Goal: Information Seeking & Learning: Learn about a topic

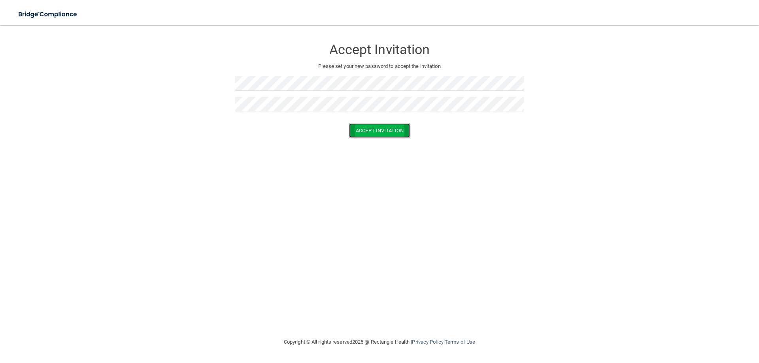
click at [384, 132] on button "Accept Invitation" at bounding box center [379, 130] width 61 height 15
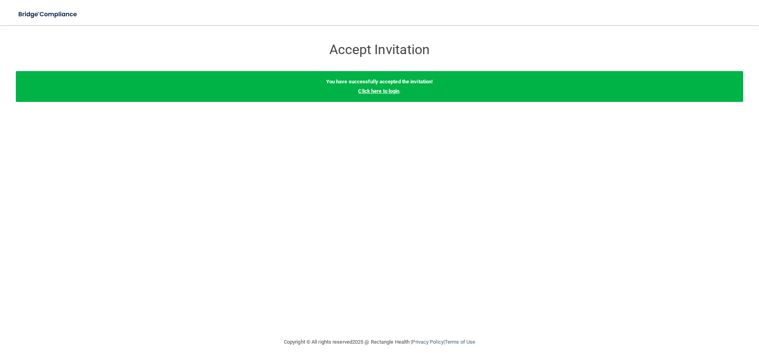
click at [389, 94] on link "Click here to login" at bounding box center [378, 91] width 41 height 6
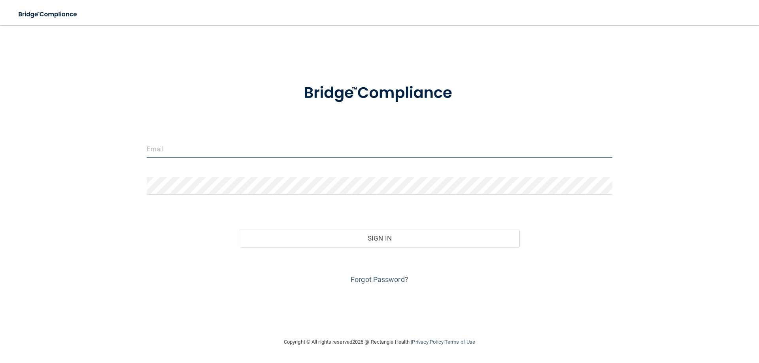
click at [188, 153] on input "email" at bounding box center [380, 149] width 466 height 18
type input "[EMAIL_ADDRESS][DOMAIN_NAME]"
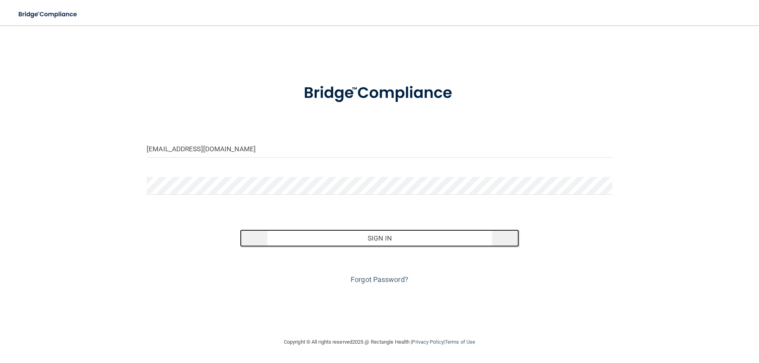
click at [379, 237] on button "Sign In" at bounding box center [379, 238] width 279 height 17
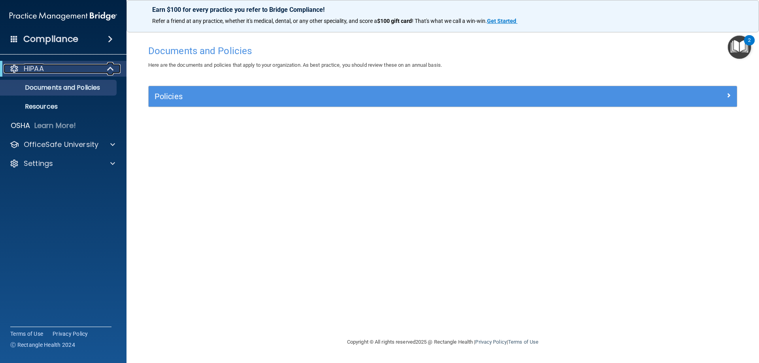
click at [32, 70] on p "HIPAA" at bounding box center [34, 68] width 20 height 9
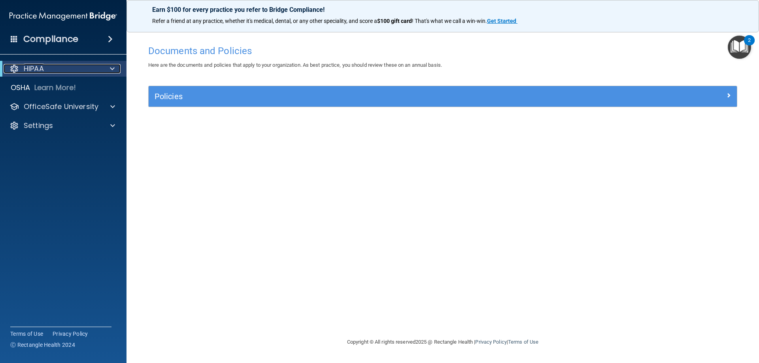
click at [32, 70] on p "HIPAA" at bounding box center [34, 68] width 20 height 9
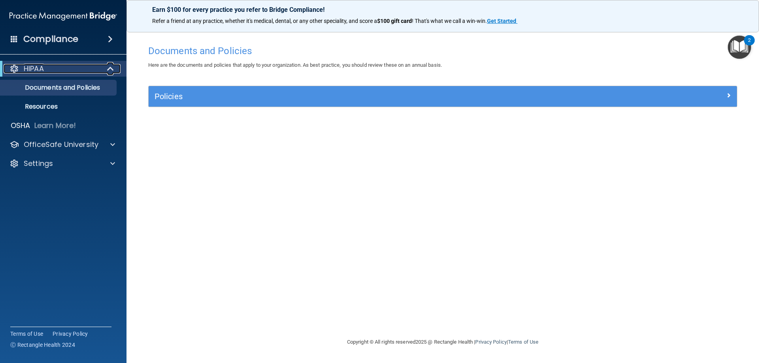
click at [22, 68] on div "HIPAA" at bounding box center [53, 68] width 98 height 9
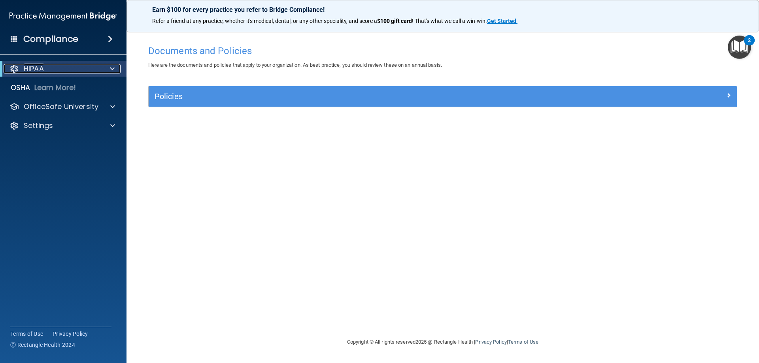
click at [14, 67] on div at bounding box center [13, 68] width 9 height 9
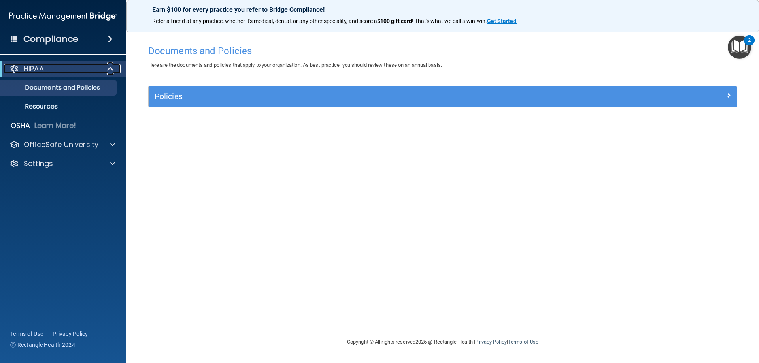
click at [14, 67] on div at bounding box center [13, 68] width 9 height 9
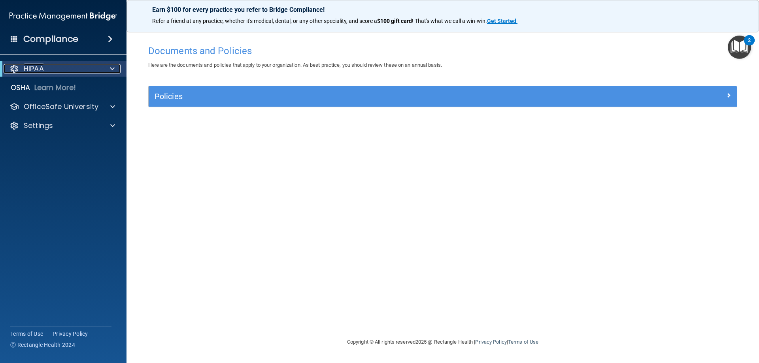
click at [16, 67] on div at bounding box center [13, 68] width 9 height 9
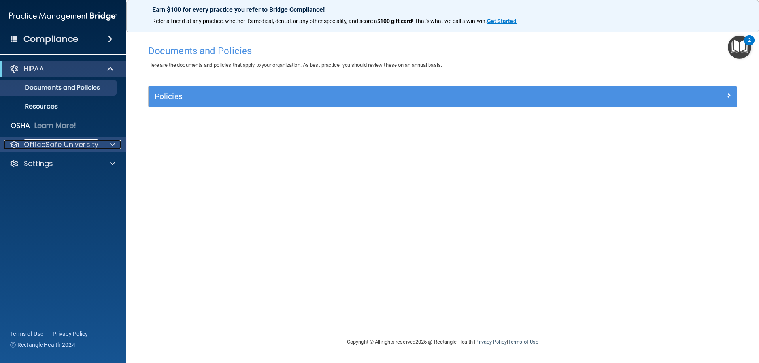
click at [98, 142] on div "OfficeSafe University" at bounding box center [53, 144] width 98 height 9
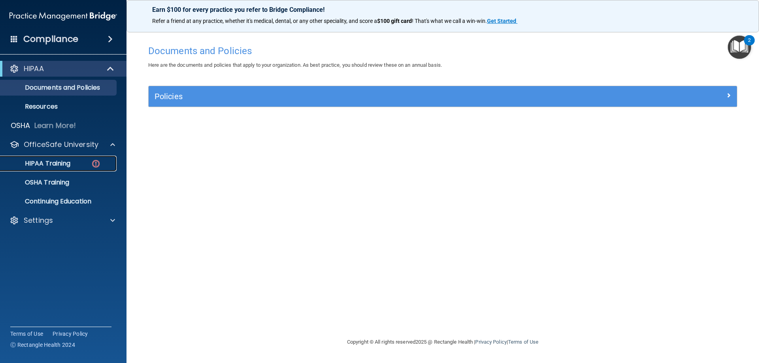
click at [63, 164] on p "HIPAA Training" at bounding box center [37, 164] width 65 height 8
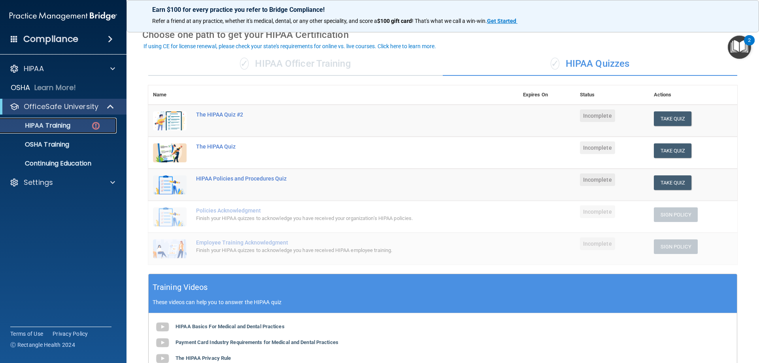
scroll to position [119, 0]
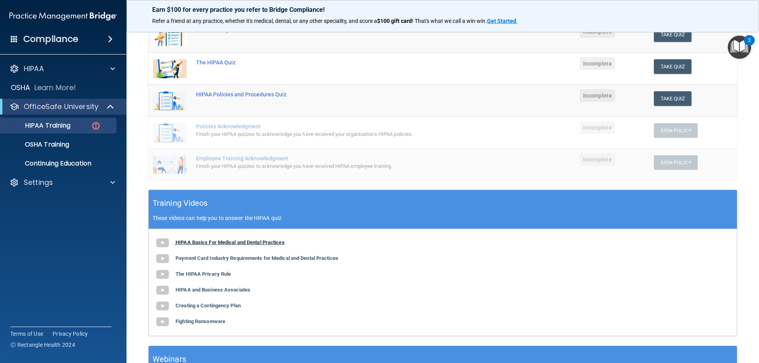
click at [187, 242] on b "HIPAA Basics For Medical and Dental Practices" at bounding box center [230, 243] width 109 height 6
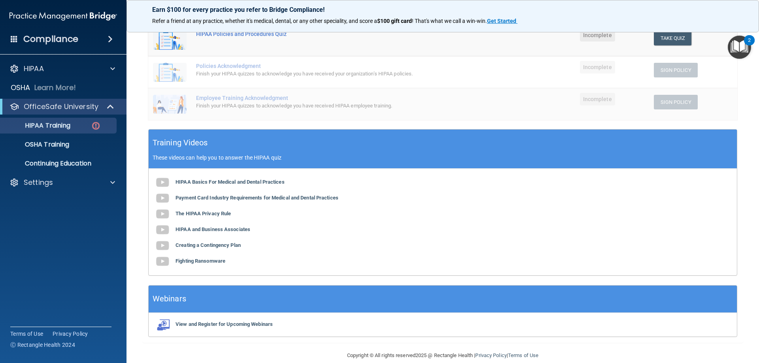
scroll to position [191, 0]
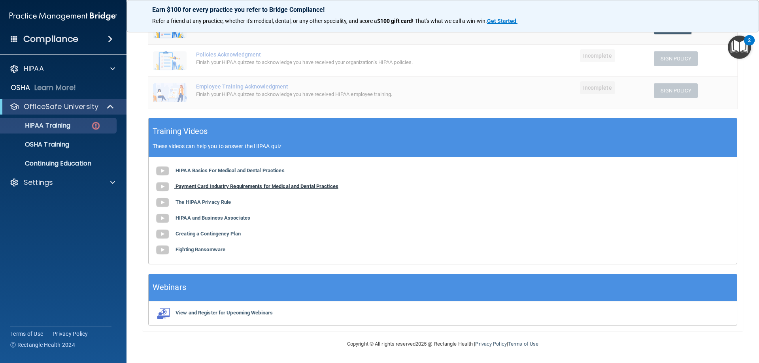
click at [185, 188] on b "Payment Card Industry Requirements for Medical and Dental Practices" at bounding box center [257, 186] width 163 height 6
click at [164, 204] on img at bounding box center [163, 203] width 16 height 16
click at [176, 221] on div "HIPAA Basics For Medical and Dental Practices Payment Card Industry Requirement…" at bounding box center [443, 210] width 588 height 107
click at [164, 217] on img at bounding box center [163, 219] width 16 height 16
click at [164, 235] on img at bounding box center [163, 235] width 16 height 16
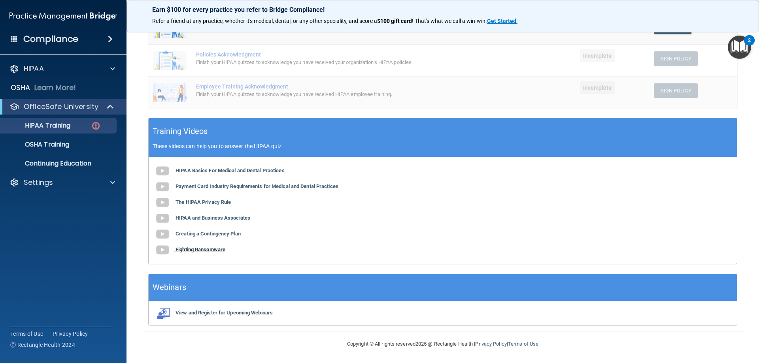
click at [183, 248] on b "Fighting Ransomware" at bounding box center [201, 250] width 50 height 6
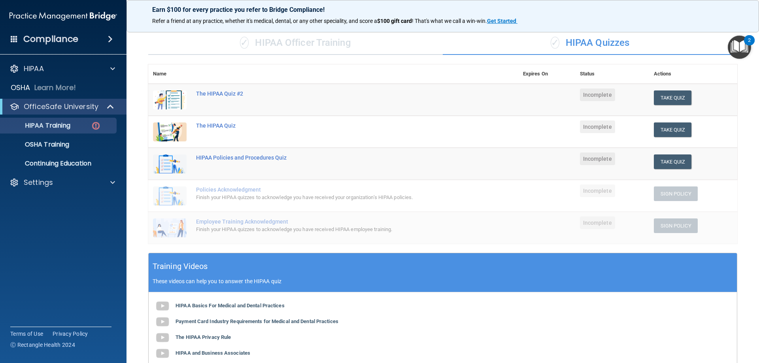
scroll to position [32, 0]
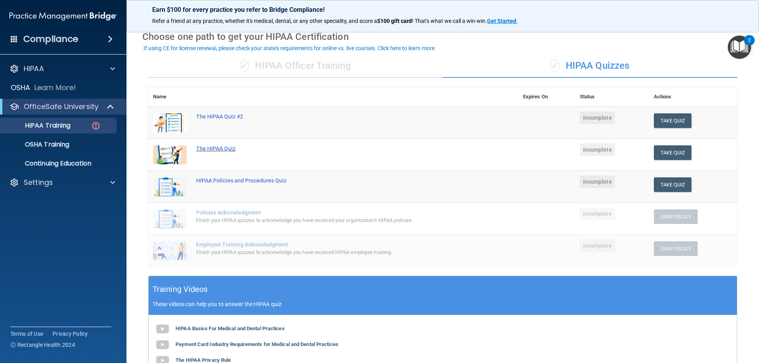
click at [197, 149] on div "The HIPAA Quiz" at bounding box center [337, 148] width 283 height 6
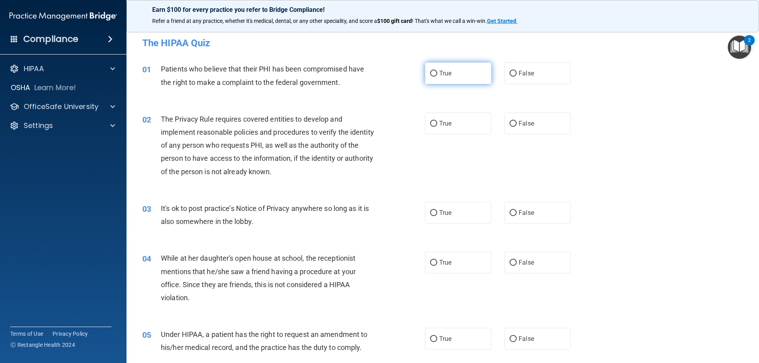
click at [432, 77] on label "True" at bounding box center [458, 73] width 66 height 22
click at [432, 77] on input "True" at bounding box center [433, 74] width 7 height 6
radio input "true"
click at [430, 127] on input "True" at bounding box center [433, 124] width 7 height 6
radio input "true"
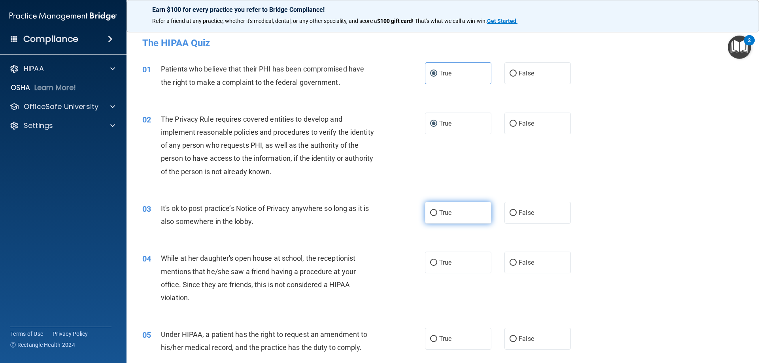
click at [432, 213] on input "True" at bounding box center [433, 213] width 7 height 6
radio input "true"
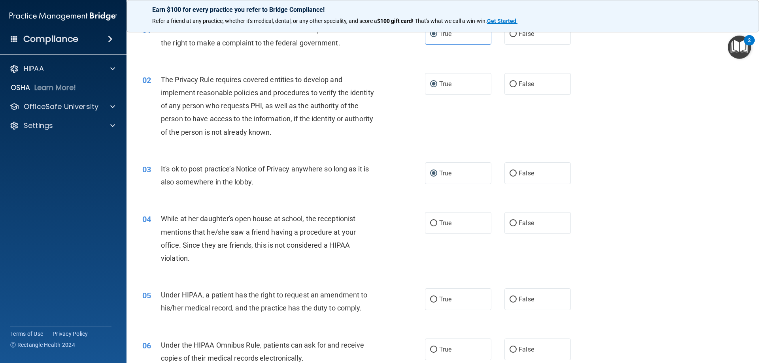
scroll to position [79, 0]
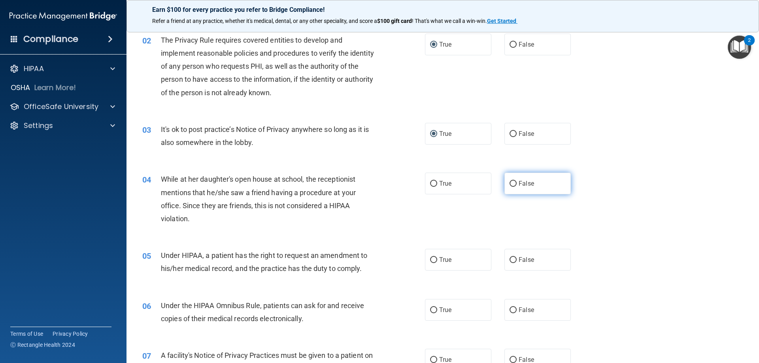
click at [510, 183] on input "False" at bounding box center [513, 184] width 7 height 6
radio input "true"
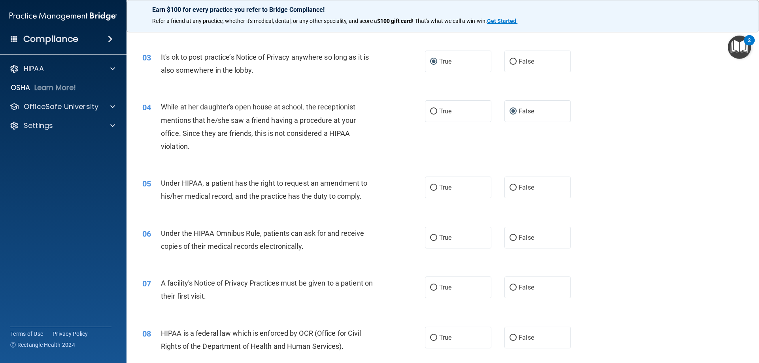
scroll to position [158, 0]
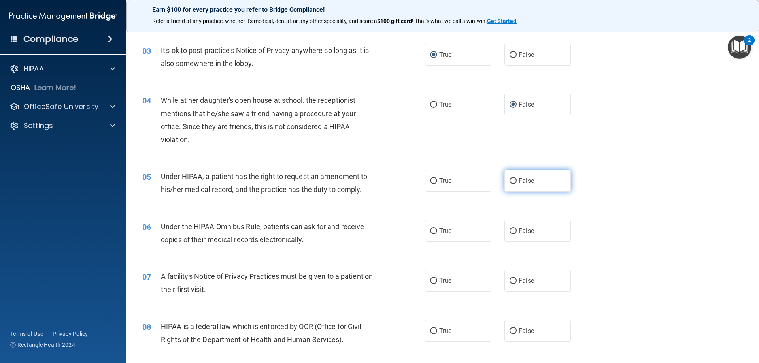
click at [513, 182] on input "False" at bounding box center [513, 181] width 7 height 6
radio input "true"
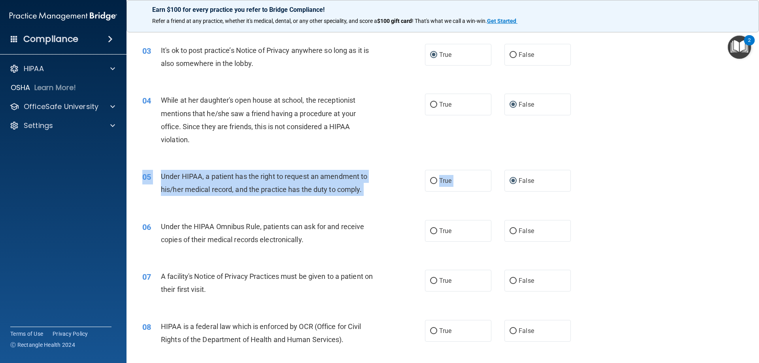
drag, startPoint x: 472, startPoint y: 196, endPoint x: 441, endPoint y: 208, distance: 32.4
click at [441, 208] on div "05 Under HIPAA, a patient has the right to request an amendment to his/her medi…" at bounding box center [442, 185] width 613 height 50
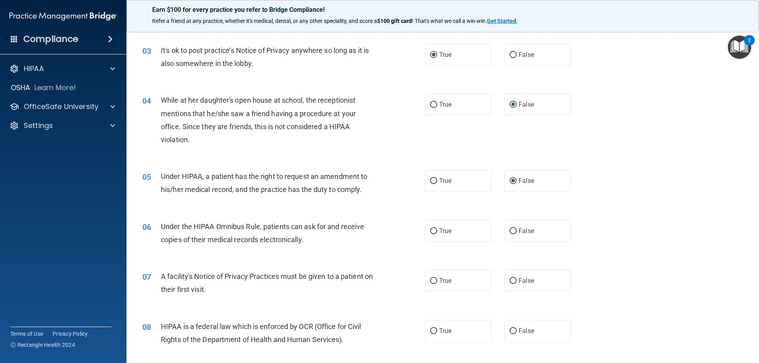
click at [342, 215] on div "06 Under the HIPAA Omnibus Rule, patients can ask for and receive copies of the…" at bounding box center [442, 235] width 613 height 50
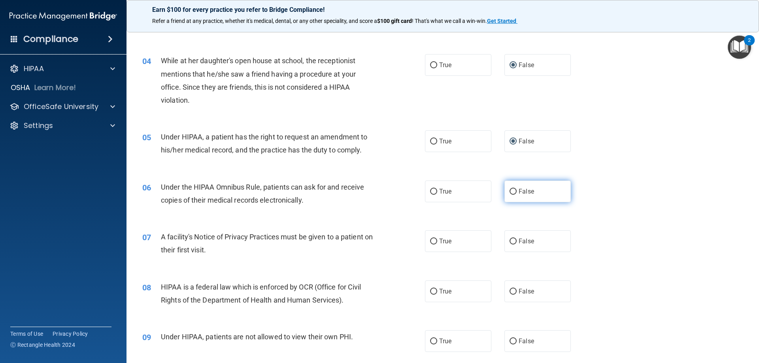
click at [510, 189] on input "False" at bounding box center [513, 192] width 7 height 6
radio input "true"
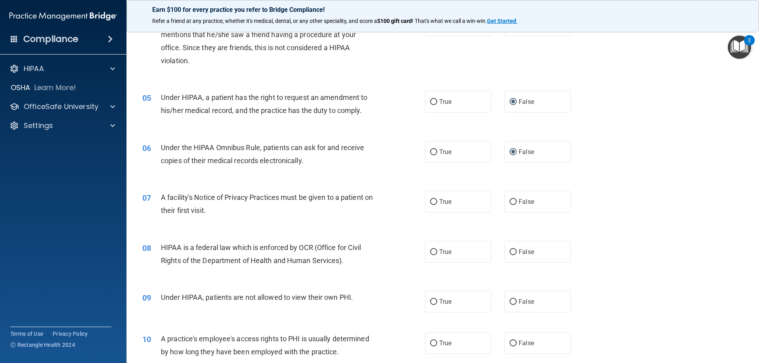
scroll to position [277, 0]
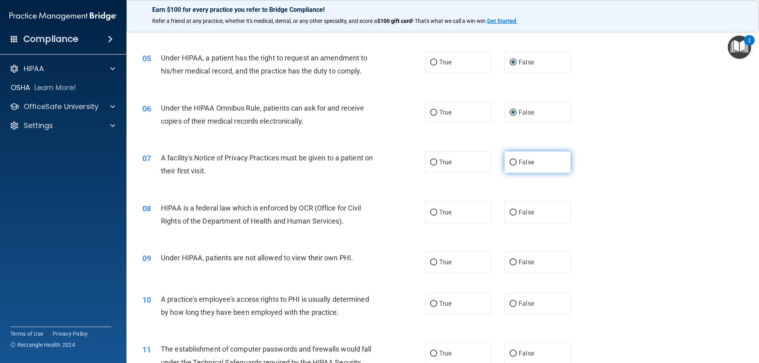
click at [510, 160] on input "False" at bounding box center [513, 163] width 7 height 6
radio input "true"
click at [430, 215] on input "True" at bounding box center [433, 213] width 7 height 6
radio input "true"
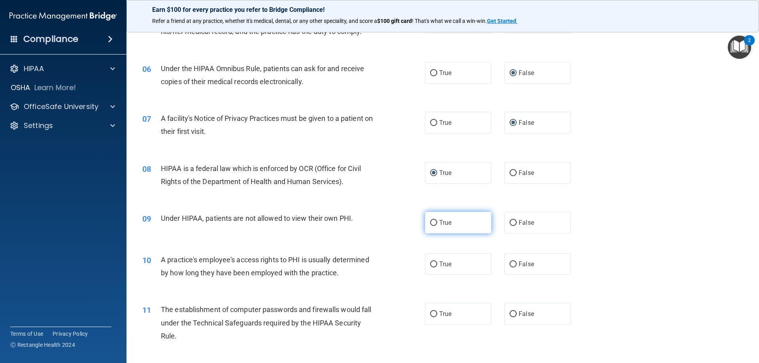
click at [430, 221] on input "True" at bounding box center [433, 223] width 7 height 6
radio input "true"
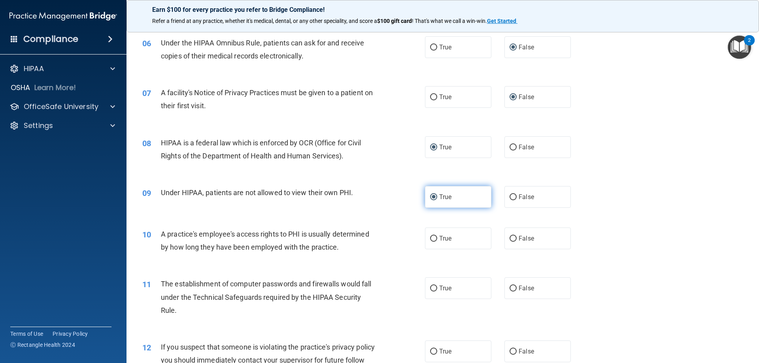
scroll to position [395, 0]
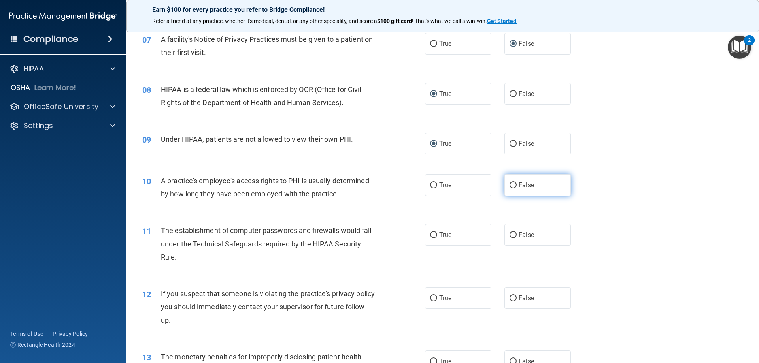
click at [510, 185] on input "False" at bounding box center [513, 186] width 7 height 6
radio input "true"
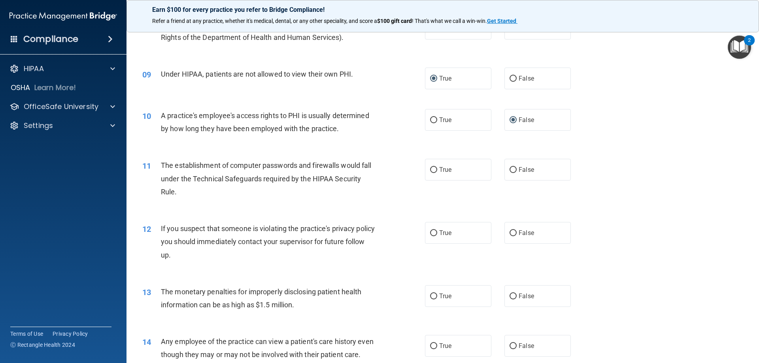
scroll to position [474, 0]
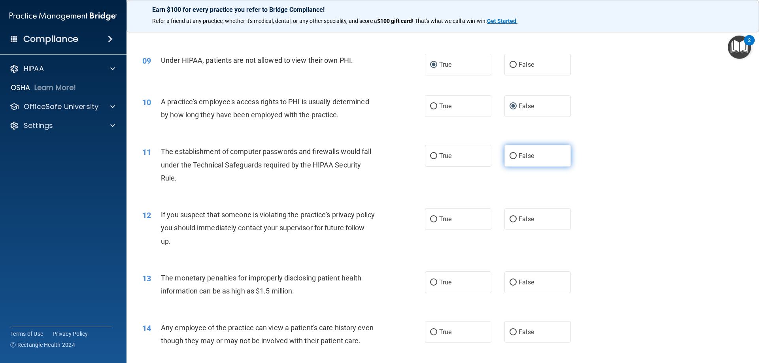
click at [511, 155] on input "False" at bounding box center [513, 156] width 7 height 6
radio input "true"
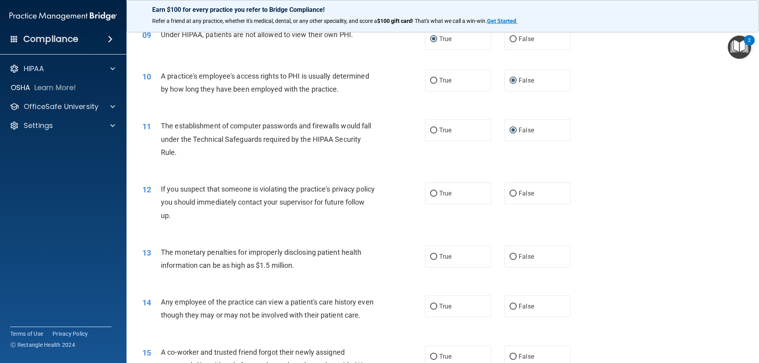
scroll to position [514, 0]
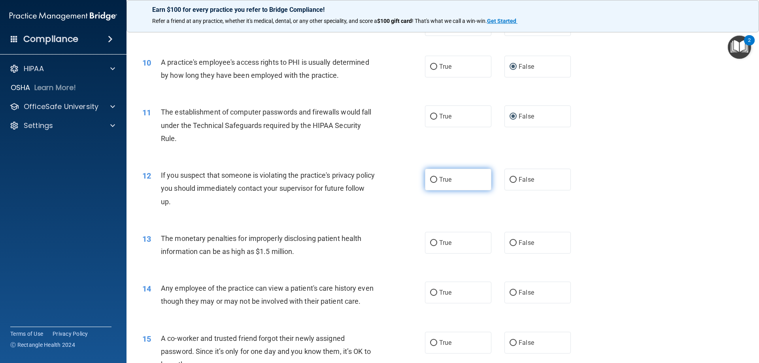
click at [430, 180] on input "True" at bounding box center [433, 180] width 7 height 6
radio input "true"
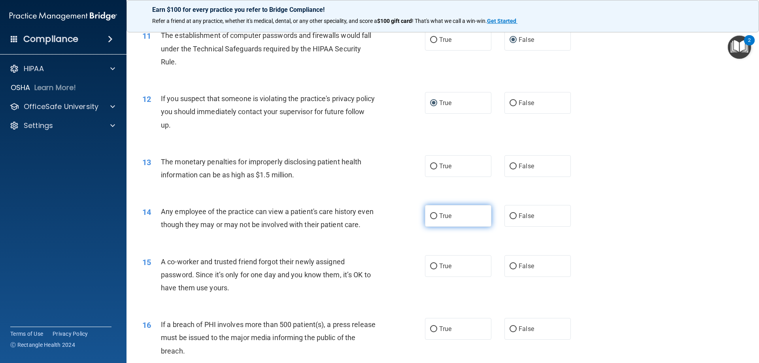
scroll to position [593, 0]
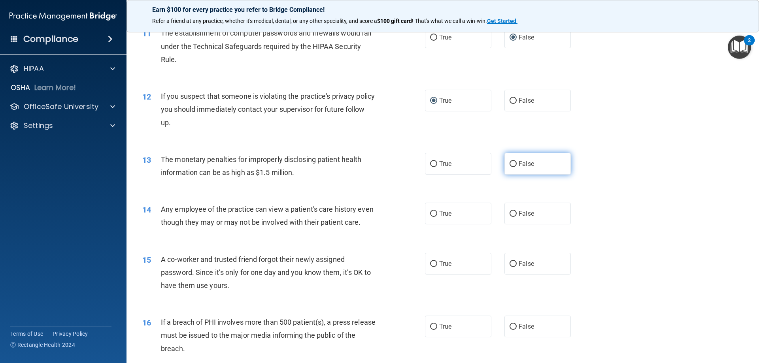
click at [510, 164] on input "False" at bounding box center [513, 164] width 7 height 6
radio input "true"
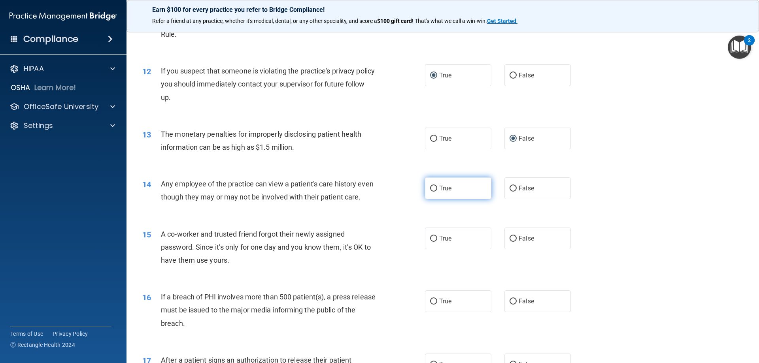
scroll to position [633, 0]
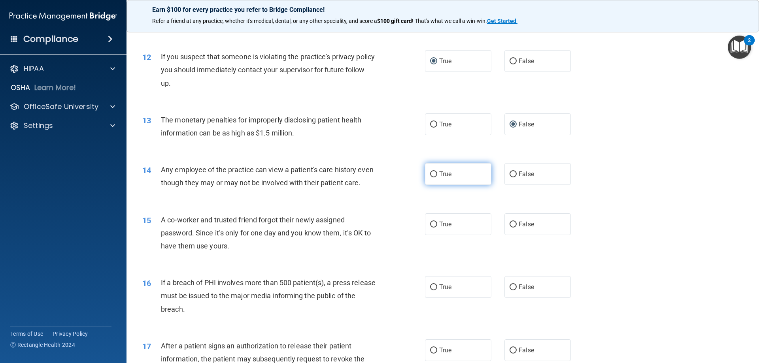
click at [430, 177] on input "True" at bounding box center [433, 175] width 7 height 6
radio input "true"
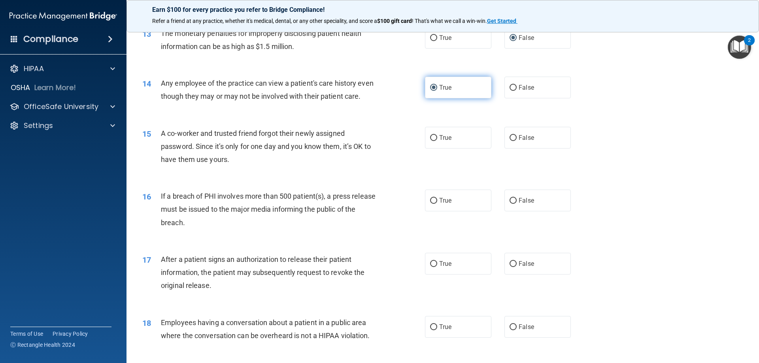
scroll to position [751, 0]
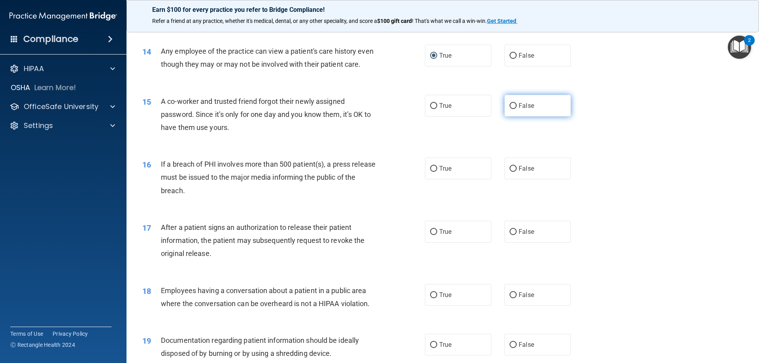
click at [519, 110] on span "False" at bounding box center [526, 106] width 15 height 8
click at [516, 109] on input "False" at bounding box center [513, 106] width 7 height 6
radio input "true"
click at [439, 172] on span "True" at bounding box center [445, 169] width 12 height 8
click at [437, 172] on input "True" at bounding box center [433, 169] width 7 height 6
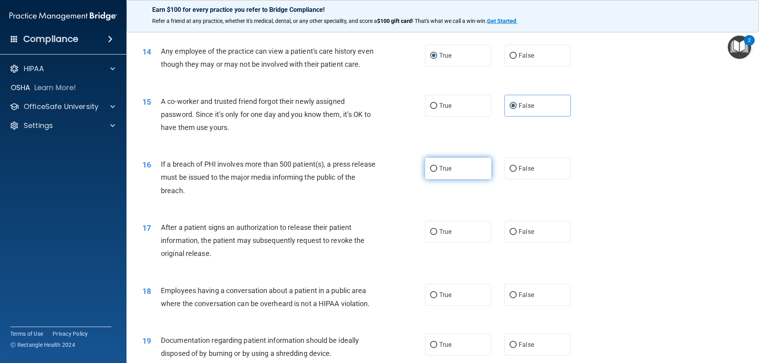
radio input "true"
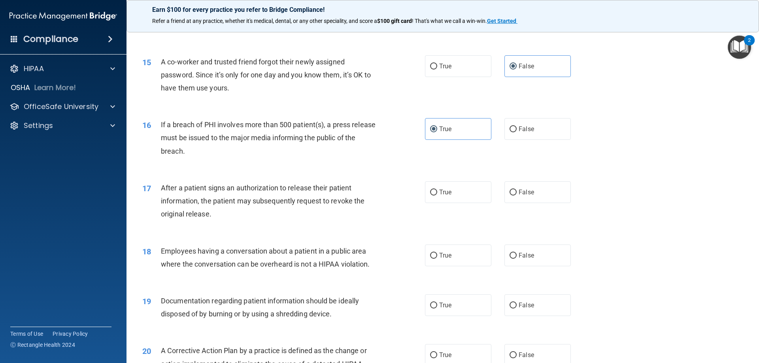
scroll to position [830, 0]
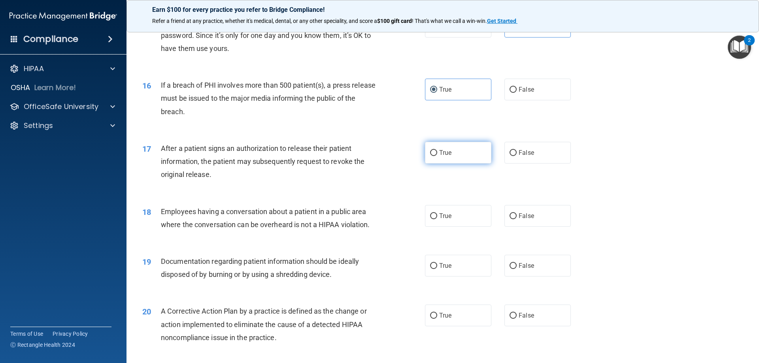
click at [439, 157] on span "True" at bounding box center [445, 153] width 12 height 8
click at [436, 156] on input "True" at bounding box center [433, 153] width 7 height 6
radio input "true"
click at [521, 220] on span "False" at bounding box center [526, 216] width 15 height 8
click at [517, 219] on input "False" at bounding box center [513, 216] width 7 height 6
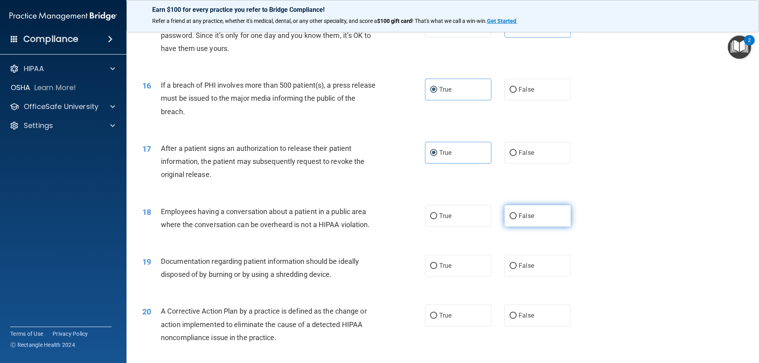
radio input "true"
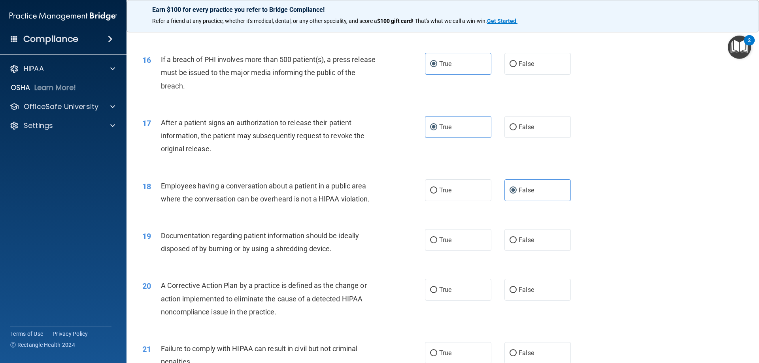
scroll to position [870, 0]
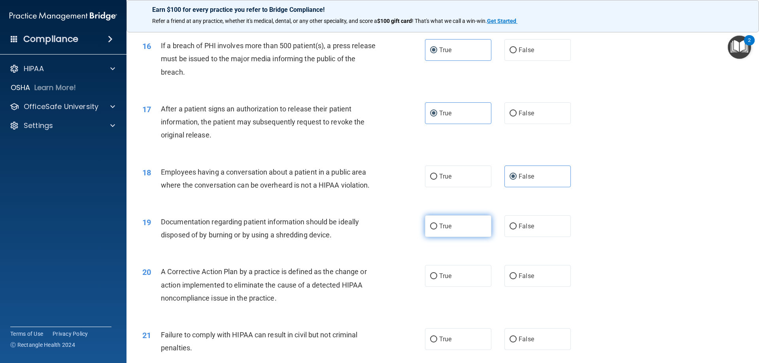
click at [439, 237] on label "True" at bounding box center [458, 226] width 66 height 22
click at [437, 230] on input "True" at bounding box center [433, 227] width 7 height 6
radio input "true"
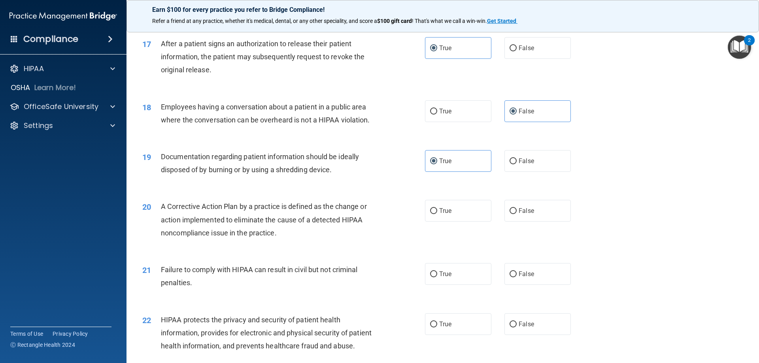
scroll to position [949, 0]
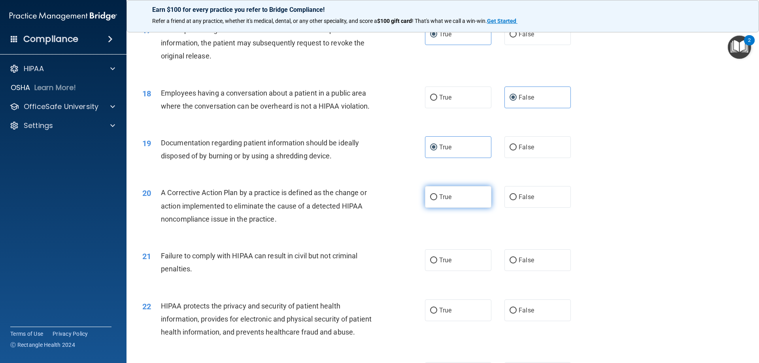
click at [475, 208] on label "True" at bounding box center [458, 197] width 66 height 22
click at [437, 200] on input "True" at bounding box center [433, 197] width 7 height 6
radio input "true"
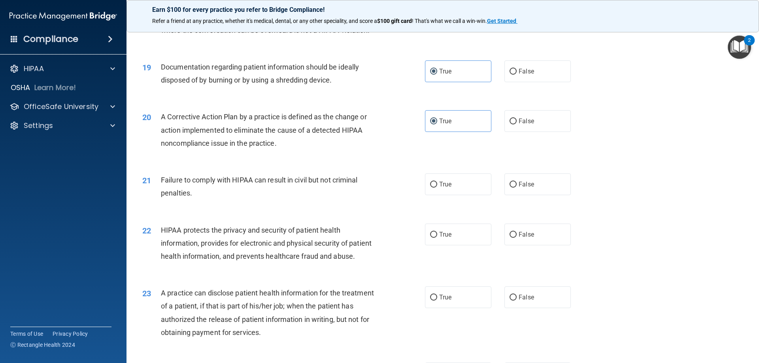
scroll to position [1028, 0]
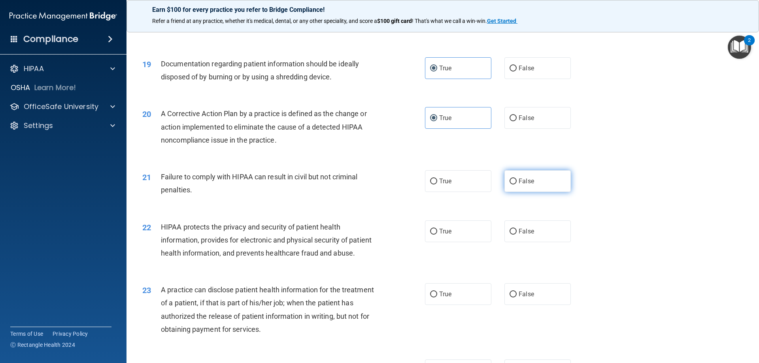
click at [519, 185] on span "False" at bounding box center [526, 181] width 15 height 8
click at [517, 185] on input "False" at bounding box center [513, 182] width 7 height 6
radio input "true"
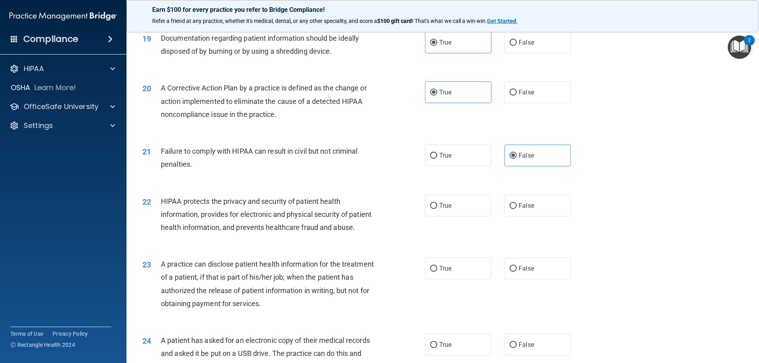
scroll to position [1067, 0]
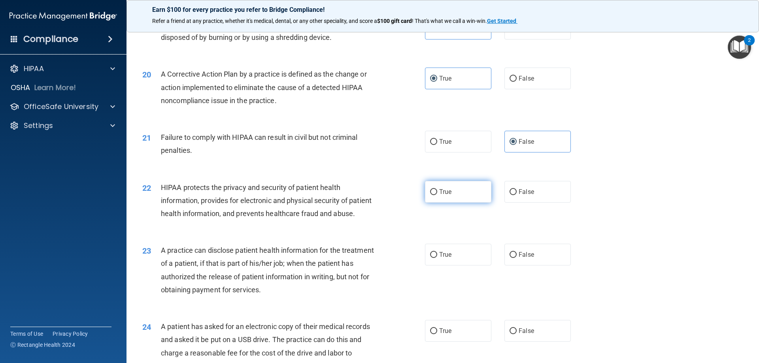
click at [425, 203] on label "True" at bounding box center [458, 192] width 66 height 22
click at [430, 195] on input "True" at bounding box center [433, 192] width 7 height 6
radio input "true"
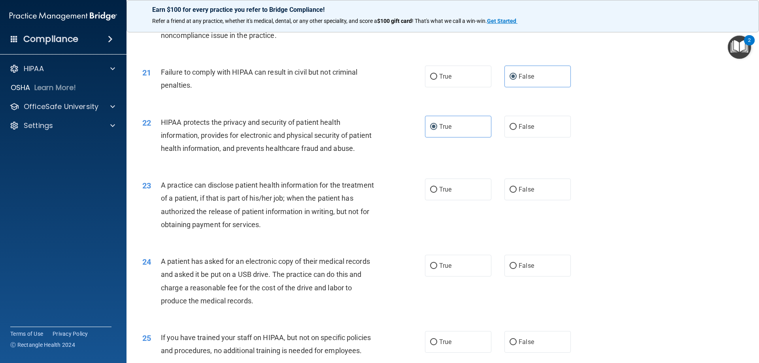
scroll to position [1146, 0]
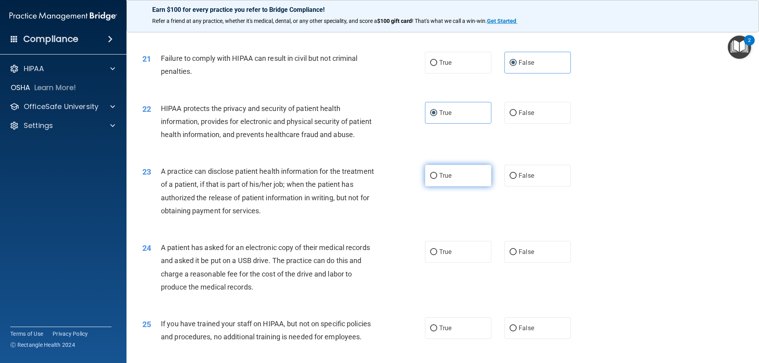
click at [472, 187] on label "True" at bounding box center [458, 176] width 66 height 22
click at [437, 179] on input "True" at bounding box center [433, 176] width 7 height 6
radio input "true"
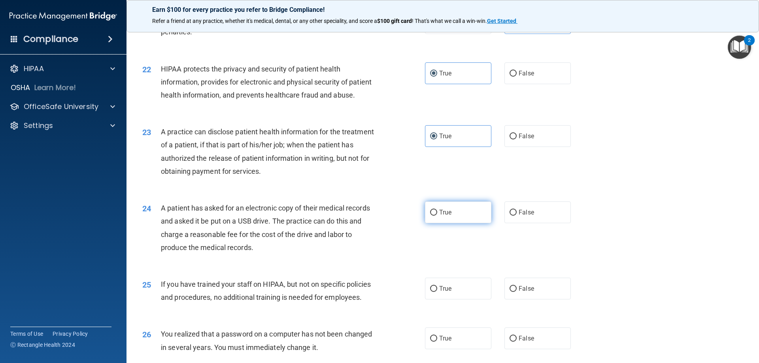
click at [442, 223] on label "True" at bounding box center [458, 213] width 66 height 22
click at [437, 216] on input "True" at bounding box center [433, 213] width 7 height 6
radio input "true"
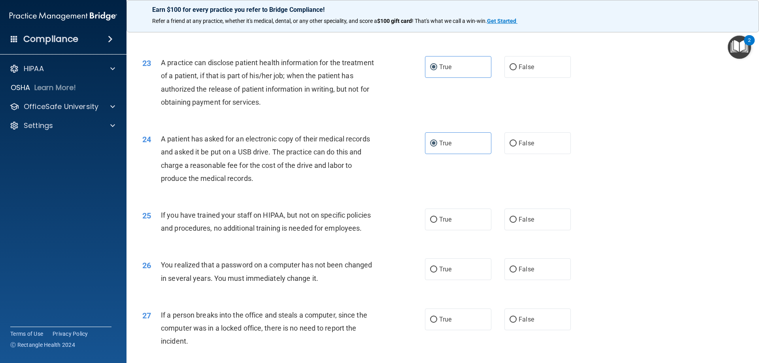
scroll to position [1265, 0]
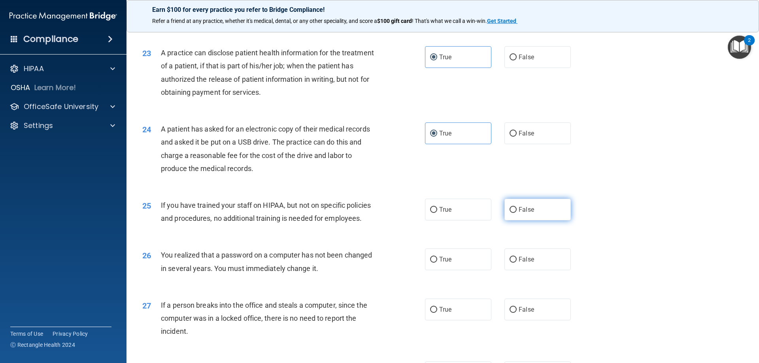
click at [531, 221] on label "False" at bounding box center [537, 210] width 66 height 22
click at [517, 213] on input "False" at bounding box center [513, 210] width 7 height 6
radio input "true"
click at [440, 263] on span "True" at bounding box center [445, 260] width 12 height 8
click at [437, 263] on input "True" at bounding box center [433, 260] width 7 height 6
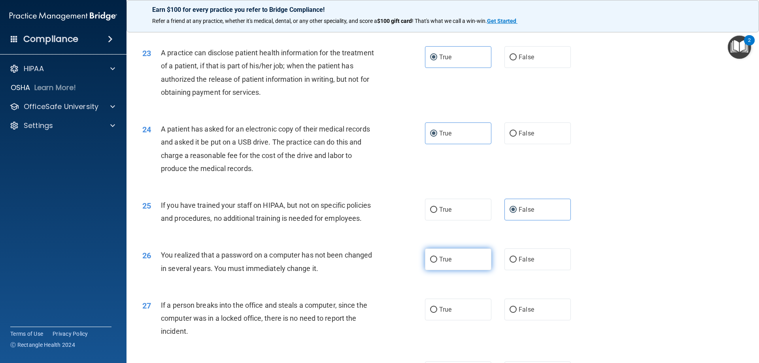
radio input "true"
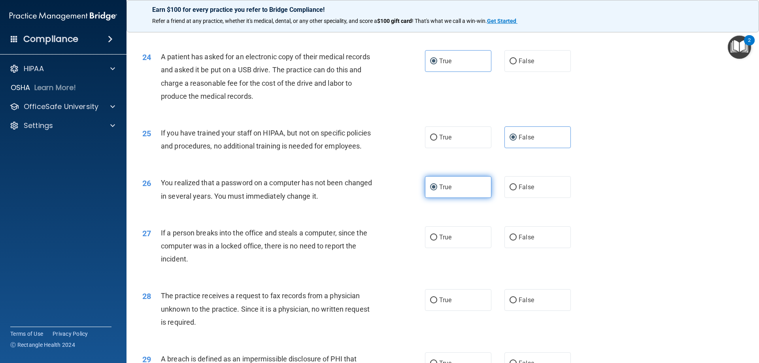
scroll to position [1344, 0]
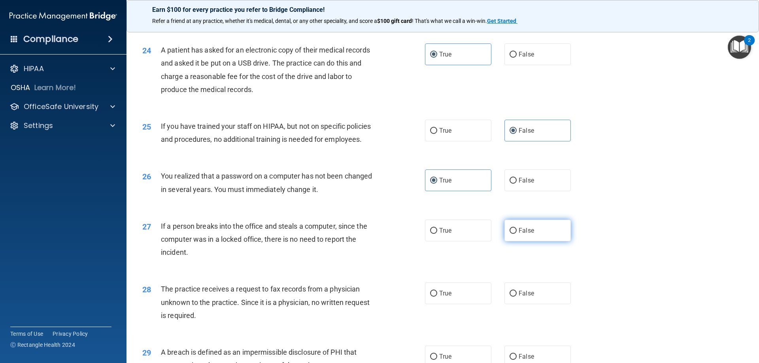
click at [519, 234] on span "False" at bounding box center [526, 231] width 15 height 8
click at [517, 234] on input "False" at bounding box center [513, 231] width 7 height 6
radio input "true"
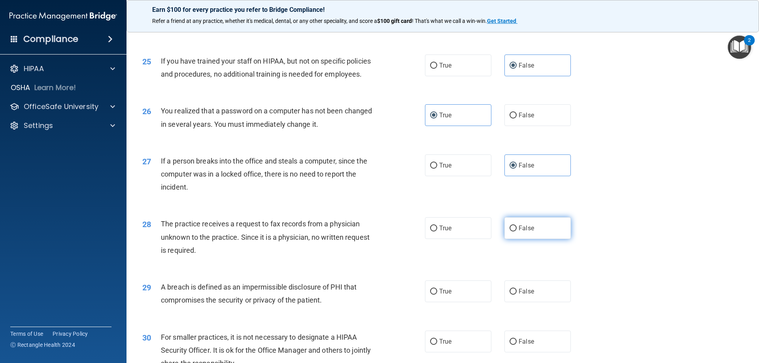
scroll to position [1423, 0]
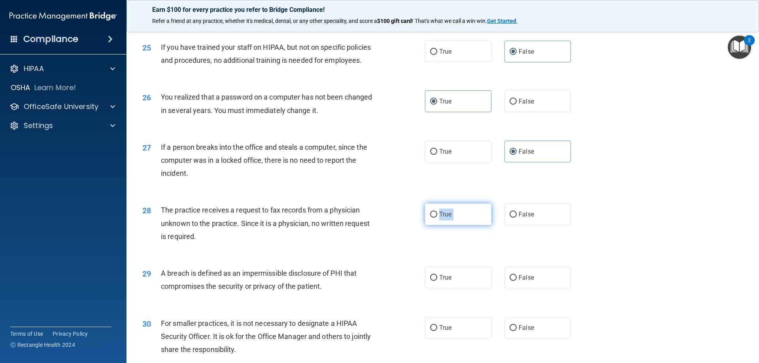
drag, startPoint x: 513, startPoint y: 239, endPoint x: 428, endPoint y: 241, distance: 85.0
click at [428, 225] on div "True False" at bounding box center [504, 215] width 159 height 22
click at [430, 218] on input "True" at bounding box center [433, 215] width 7 height 6
radio input "true"
click at [443, 218] on span "True" at bounding box center [445, 215] width 12 height 8
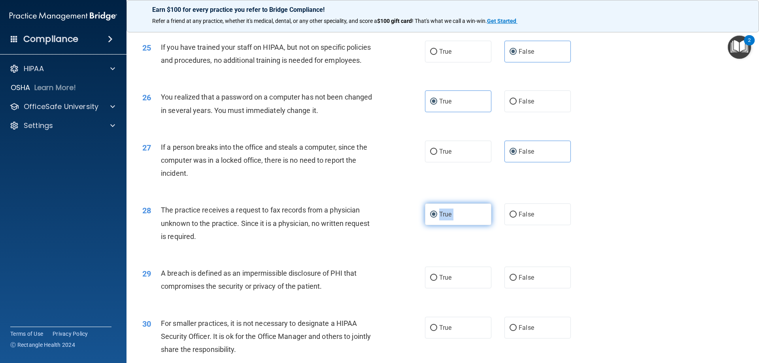
click at [437, 218] on input "True" at bounding box center [433, 215] width 7 height 6
click at [556, 225] on label "False" at bounding box center [537, 215] width 66 height 22
click at [517, 218] on input "False" at bounding box center [513, 215] width 7 height 6
radio input "true"
radio input "false"
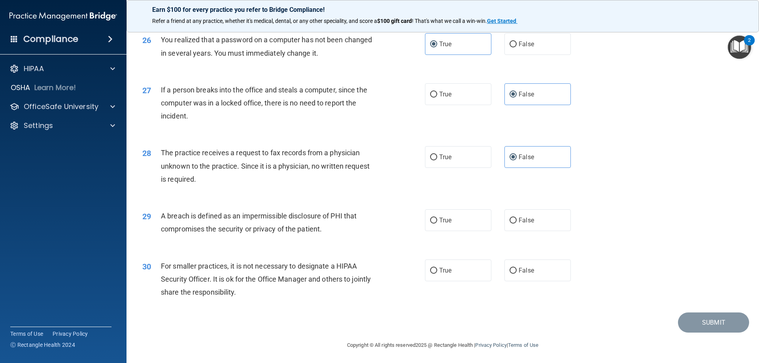
scroll to position [1502, 0]
click at [438, 230] on label "True" at bounding box center [458, 219] width 66 height 22
click at [437, 223] on input "True" at bounding box center [433, 220] width 7 height 6
radio input "true"
click at [539, 277] on label "False" at bounding box center [537, 270] width 66 height 22
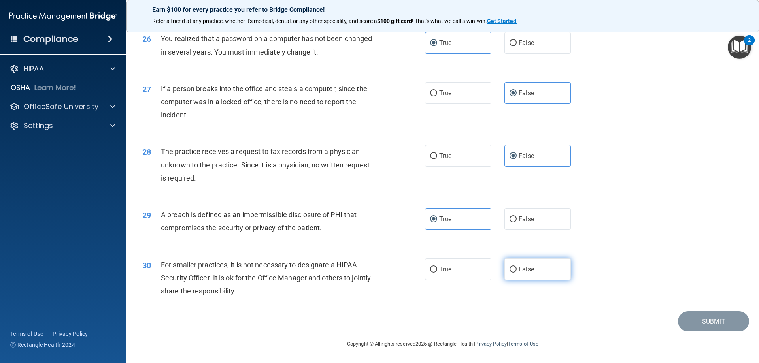
click at [517, 273] on input "False" at bounding box center [513, 270] width 7 height 6
radio input "true"
click at [711, 322] on button "Submit" at bounding box center [713, 322] width 71 height 20
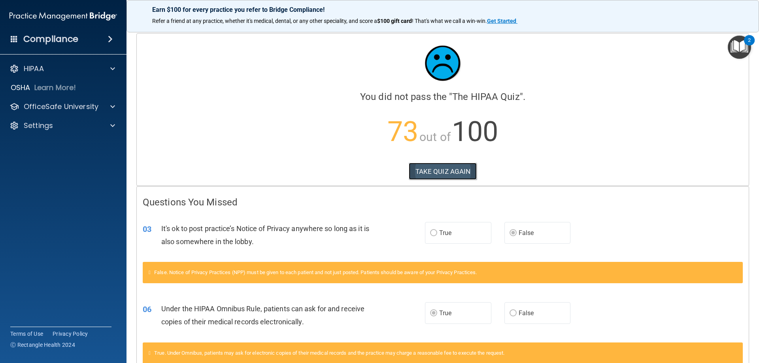
click at [450, 166] on button "TAKE QUIZ AGAIN" at bounding box center [443, 171] width 68 height 17
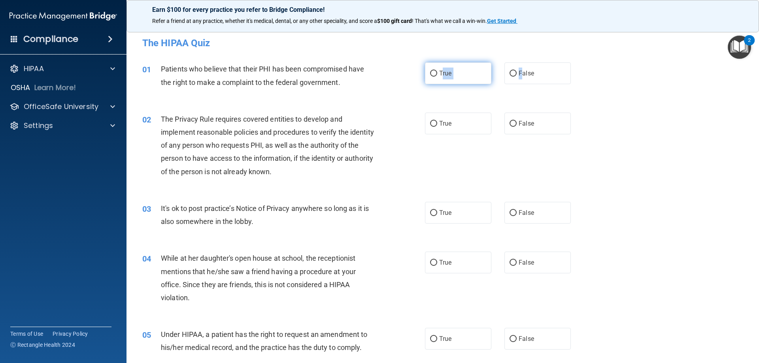
drag, startPoint x: 517, startPoint y: 75, endPoint x: 439, endPoint y: 77, distance: 77.9
click at [439, 77] on div "True False" at bounding box center [504, 73] width 159 height 22
click at [439, 77] on span "True" at bounding box center [445, 74] width 12 height 8
click at [437, 77] on input "True" at bounding box center [433, 74] width 7 height 6
radio input "true"
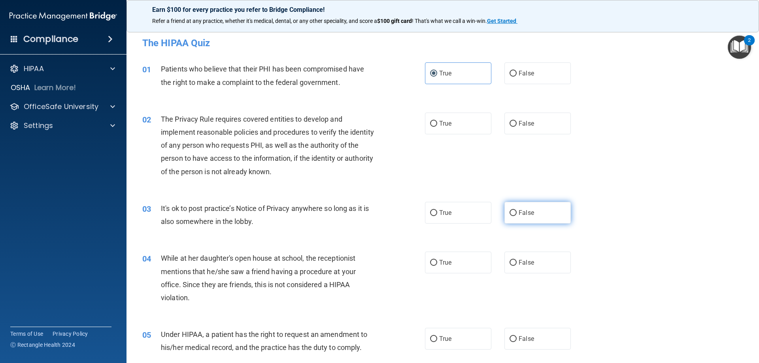
click at [514, 216] on label "False" at bounding box center [537, 213] width 66 height 22
click at [514, 216] on input "False" at bounding box center [513, 213] width 7 height 6
radio input "true"
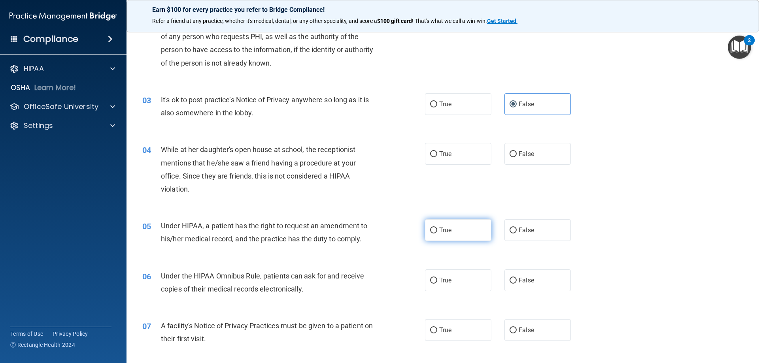
scroll to position [119, 0]
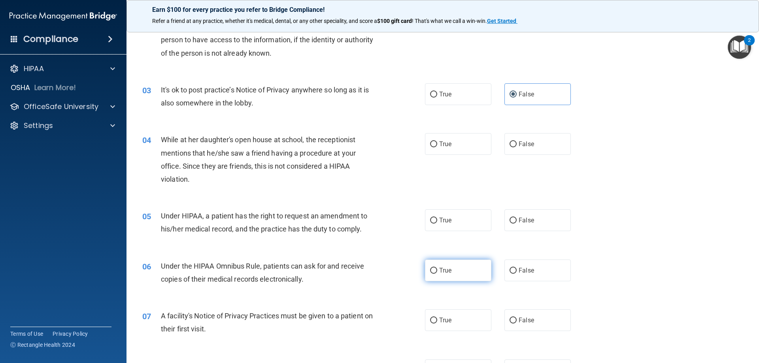
click at [439, 268] on span "True" at bounding box center [445, 271] width 12 height 8
click at [435, 329] on label "True" at bounding box center [458, 321] width 66 height 22
click at [435, 324] on input "True" at bounding box center [433, 321] width 7 height 6
radio input "true"
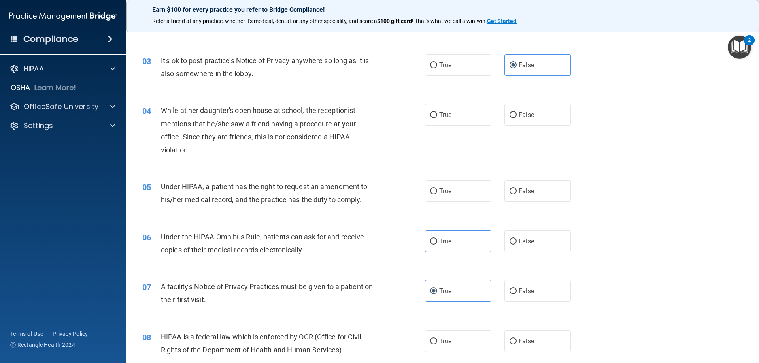
scroll to position [237, 0]
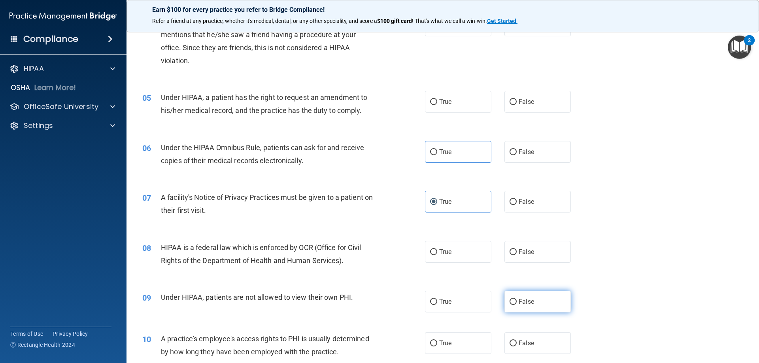
click at [538, 303] on label "False" at bounding box center [537, 302] width 66 height 22
click at [517, 303] on input "False" at bounding box center [513, 302] width 7 height 6
radio input "true"
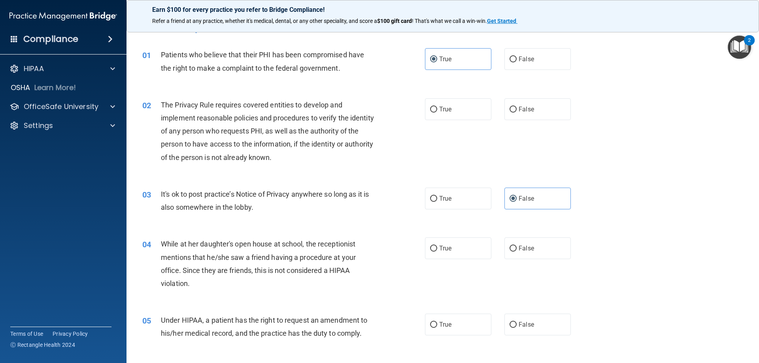
scroll to position [0, 0]
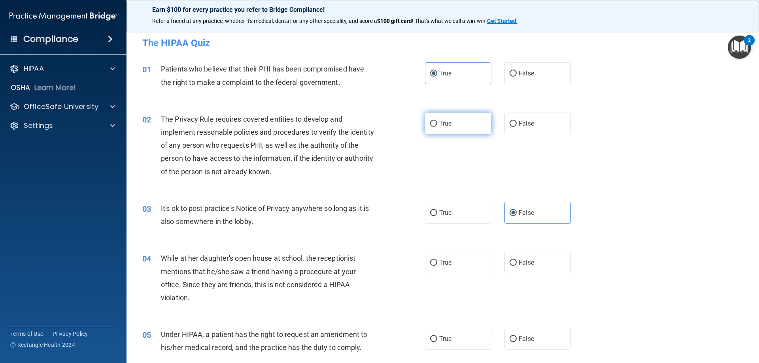
click at [431, 129] on label "True" at bounding box center [458, 124] width 66 height 22
click at [431, 127] on input "True" at bounding box center [433, 124] width 7 height 6
radio input "true"
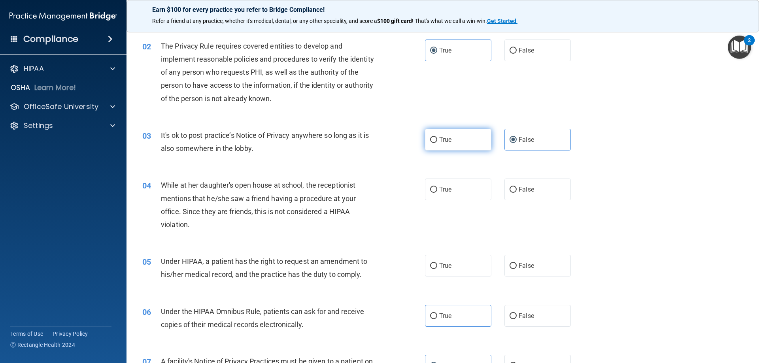
scroll to position [79, 0]
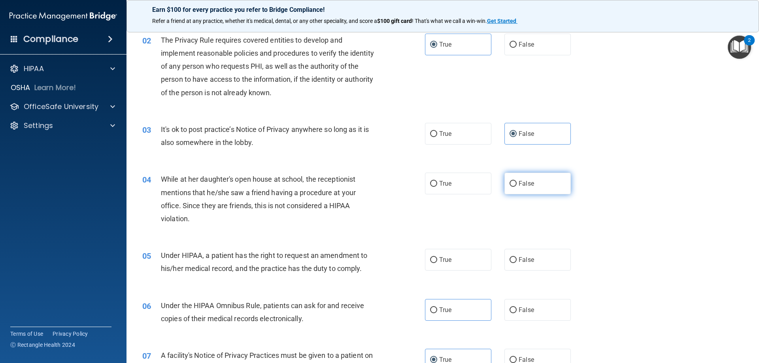
click at [510, 186] on input "False" at bounding box center [513, 184] width 7 height 6
radio input "true"
click at [529, 266] on label "False" at bounding box center [537, 260] width 66 height 22
click at [517, 263] on input "False" at bounding box center [513, 260] width 7 height 6
radio input "true"
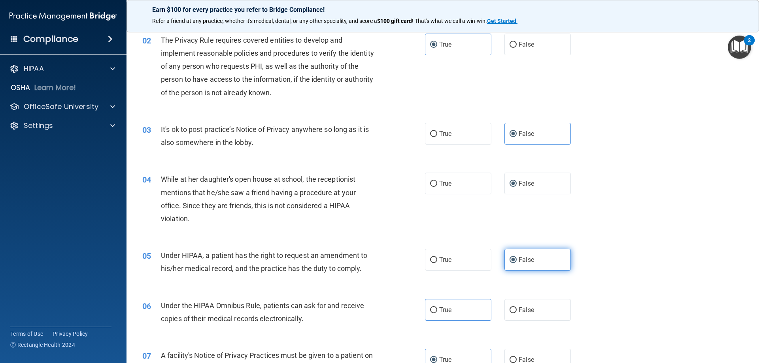
scroll to position [119, 0]
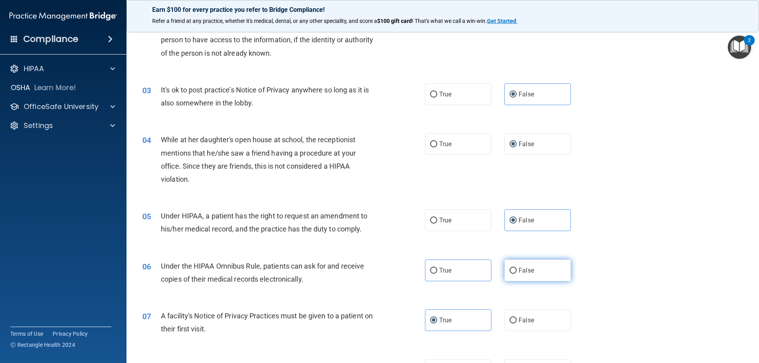
click at [520, 266] on label "False" at bounding box center [537, 271] width 66 height 22
click at [517, 268] on input "False" at bounding box center [513, 271] width 7 height 6
radio input "true"
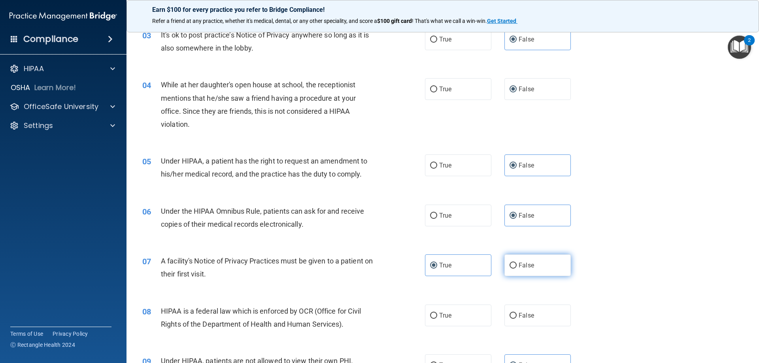
scroll to position [237, 0]
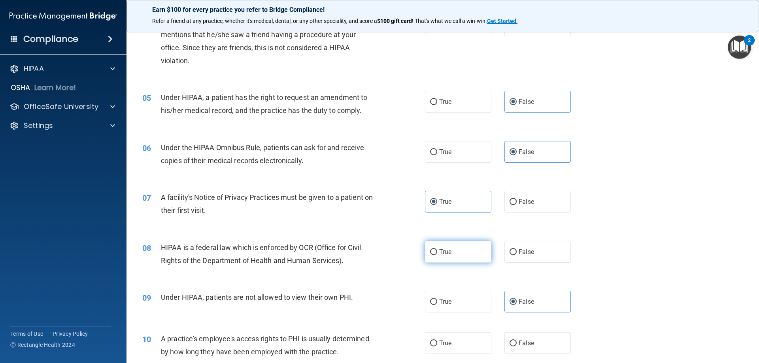
click at [460, 252] on label "True" at bounding box center [458, 252] width 66 height 22
click at [437, 252] on input "True" at bounding box center [433, 252] width 7 height 6
radio input "true"
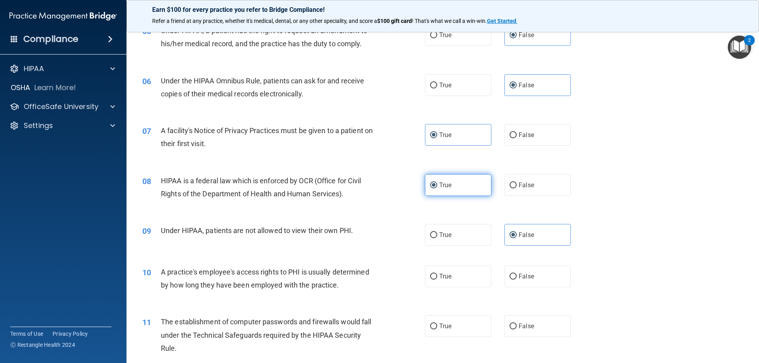
scroll to position [316, 0]
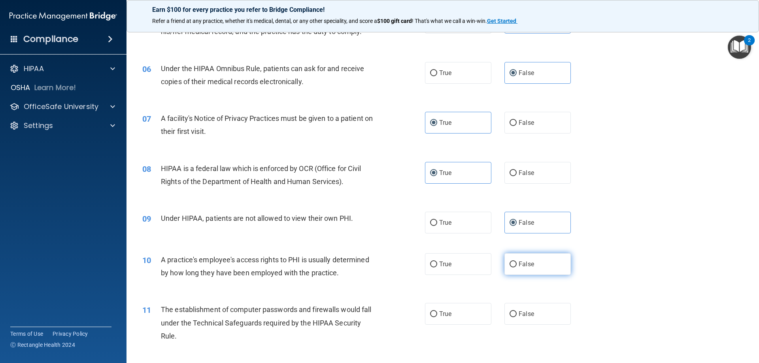
click at [521, 265] on span "False" at bounding box center [526, 265] width 15 height 8
click at [517, 265] on input "False" at bounding box center [513, 265] width 7 height 6
radio input "true"
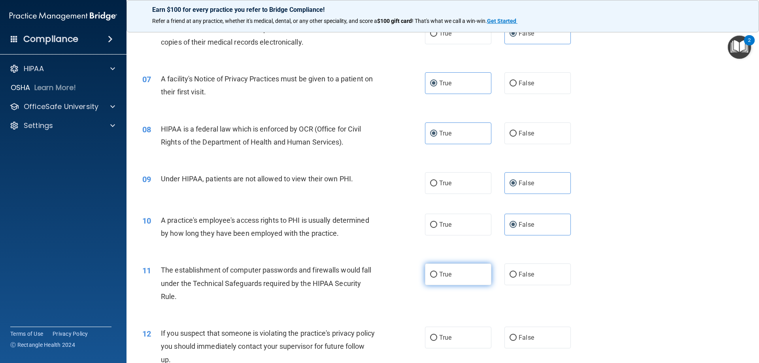
click at [453, 268] on label "True" at bounding box center [458, 275] width 66 height 22
click at [437, 272] on input "True" at bounding box center [433, 275] width 7 height 6
radio input "true"
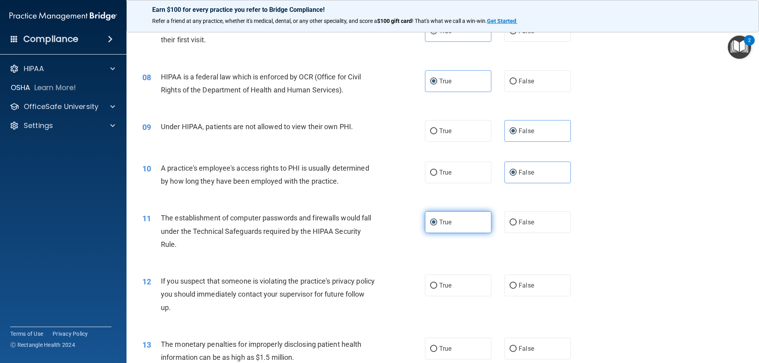
scroll to position [435, 0]
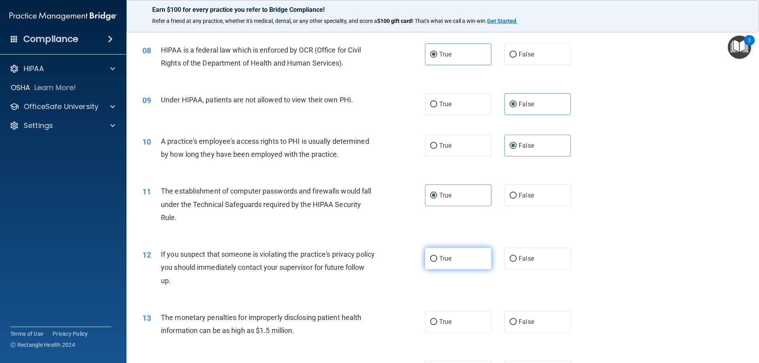
click at [457, 266] on label "True" at bounding box center [458, 259] width 66 height 22
click at [437, 262] on input "True" at bounding box center [433, 259] width 7 height 6
radio input "true"
click at [548, 315] on label "False" at bounding box center [537, 322] width 66 height 22
click at [517, 319] on input "False" at bounding box center [513, 322] width 7 height 6
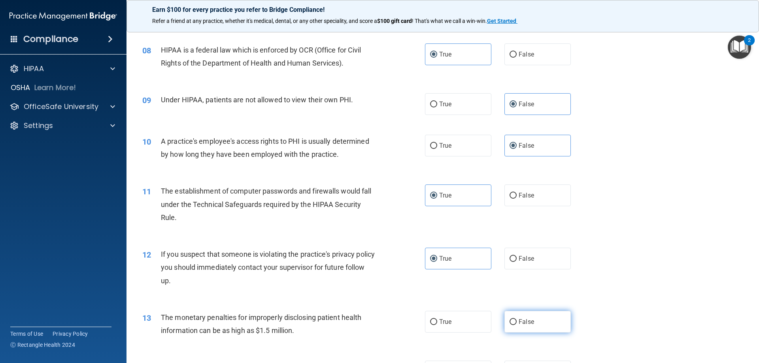
radio input "true"
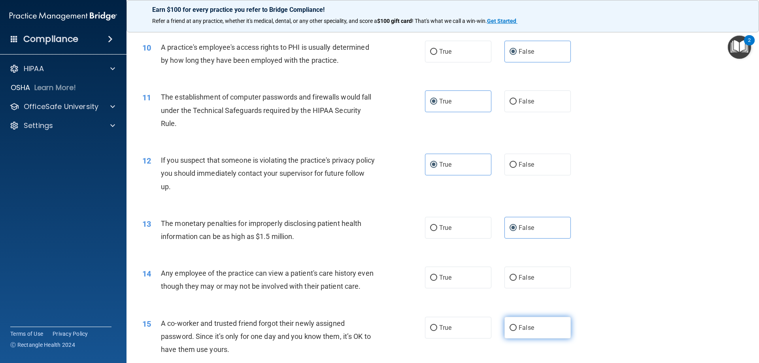
scroll to position [553, 0]
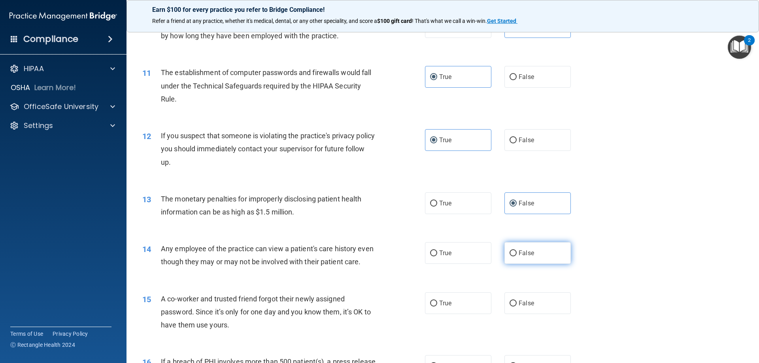
click at [510, 257] on input "False" at bounding box center [513, 254] width 7 height 6
radio input "true"
click at [510, 257] on input "False" at bounding box center [513, 254] width 7 height 6
click at [468, 257] on label "True" at bounding box center [458, 253] width 66 height 22
click at [437, 257] on input "True" at bounding box center [433, 254] width 7 height 6
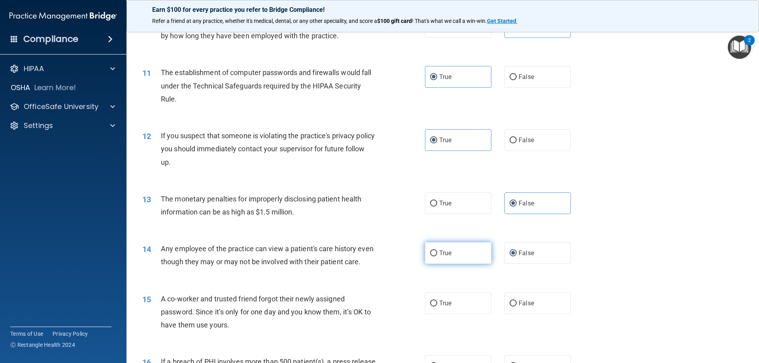
radio input "true"
radio input "false"
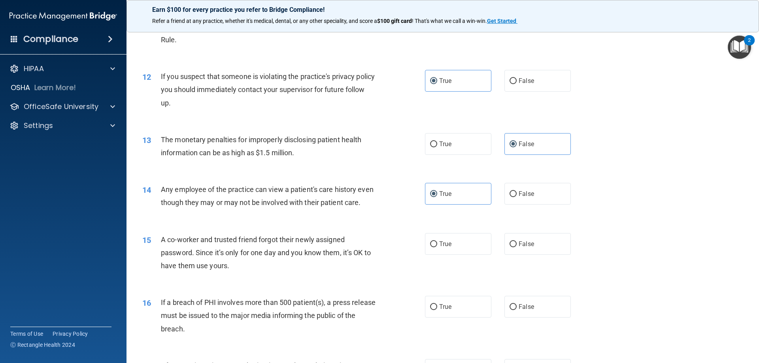
scroll to position [633, 0]
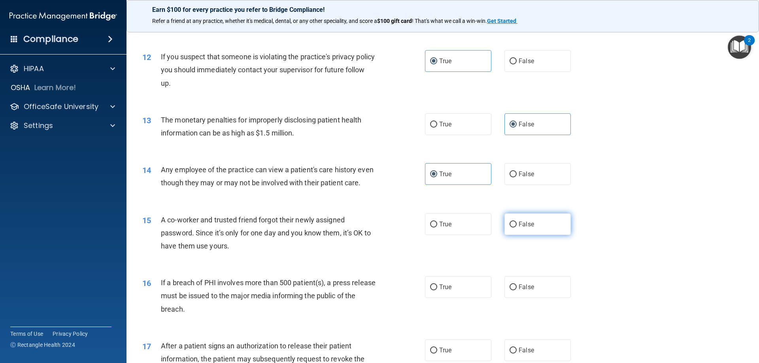
click at [531, 235] on label "False" at bounding box center [537, 224] width 66 height 22
click at [517, 228] on input "False" at bounding box center [513, 225] width 7 height 6
radio input "true"
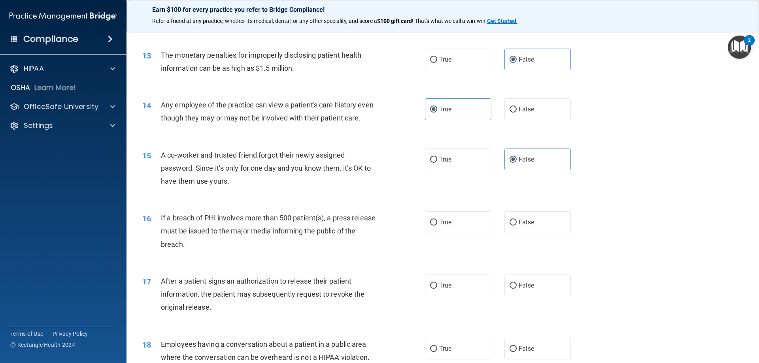
scroll to position [712, 0]
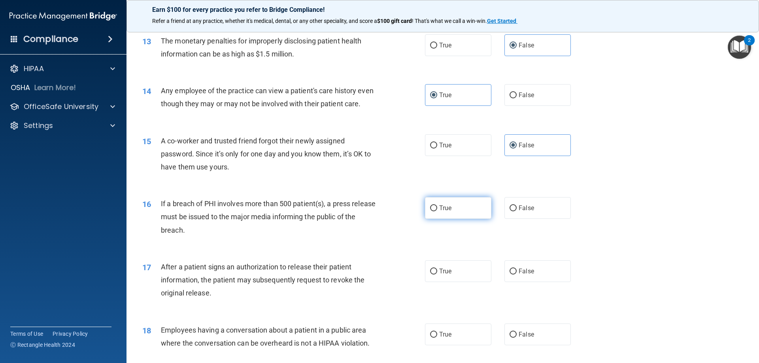
click at [445, 219] on label "True" at bounding box center [458, 208] width 66 height 22
click at [437, 211] on input "True" at bounding box center [433, 209] width 7 height 6
radio input "true"
click at [451, 281] on label "True" at bounding box center [458, 272] width 66 height 22
click at [437, 275] on input "True" at bounding box center [433, 272] width 7 height 6
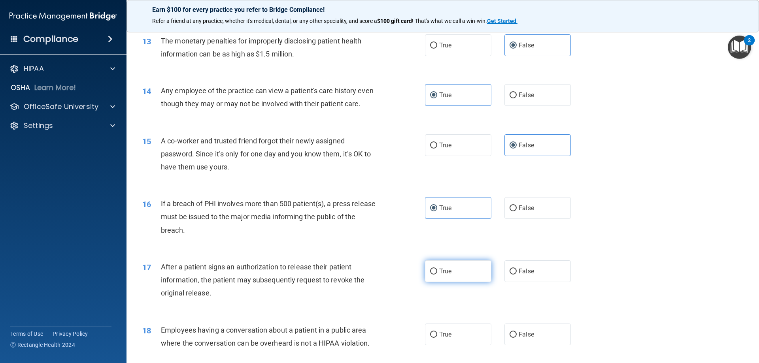
radio input "true"
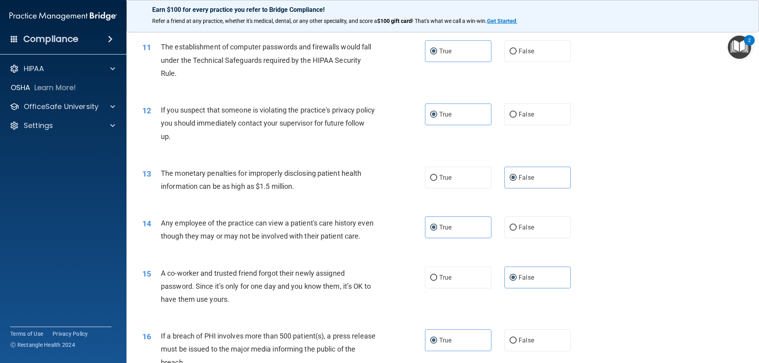
scroll to position [593, 0]
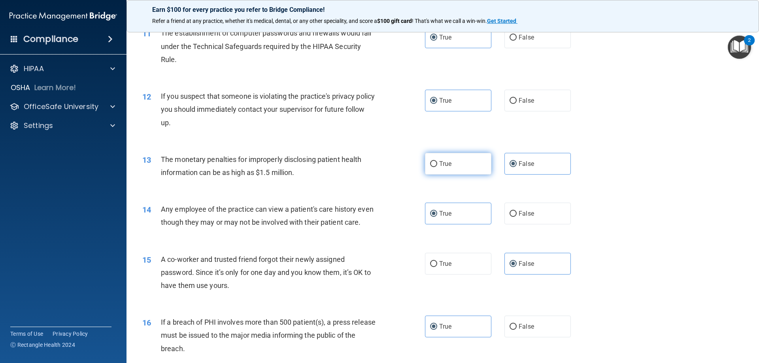
click at [430, 164] on input "True" at bounding box center [433, 164] width 7 height 6
radio input "true"
radio input "false"
click at [512, 212] on input "False" at bounding box center [513, 214] width 7 height 6
radio input "true"
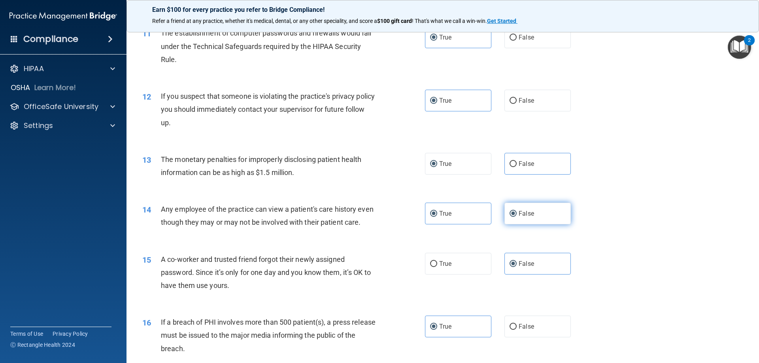
radio input "false"
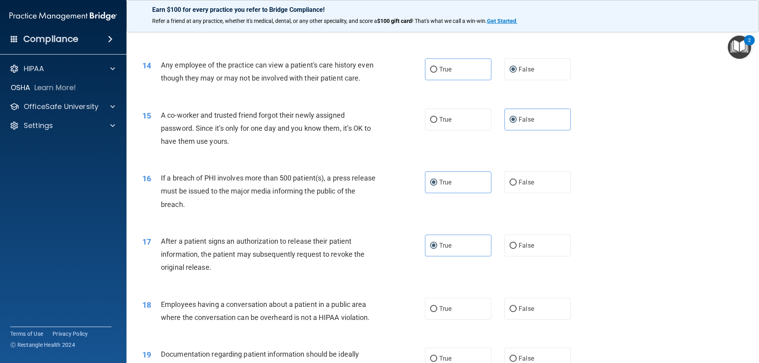
scroll to position [791, 0]
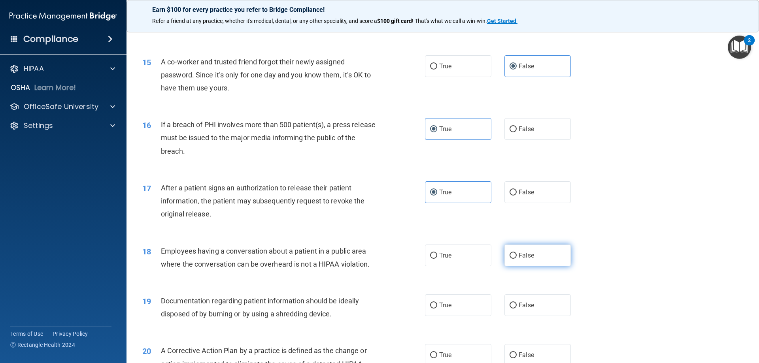
click at [514, 266] on label "False" at bounding box center [537, 256] width 66 height 22
click at [514, 259] on input "False" at bounding box center [513, 256] width 7 height 6
radio input "true"
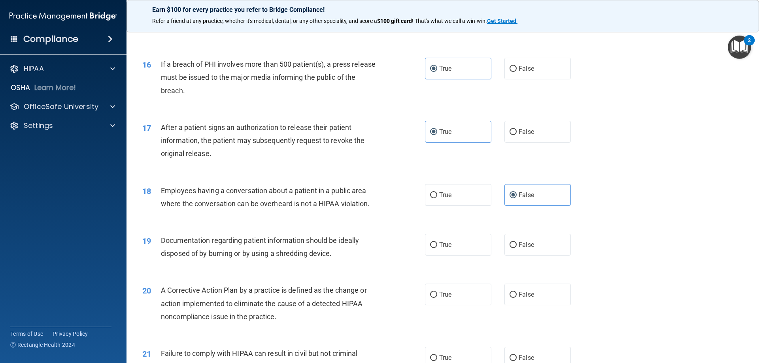
scroll to position [870, 0]
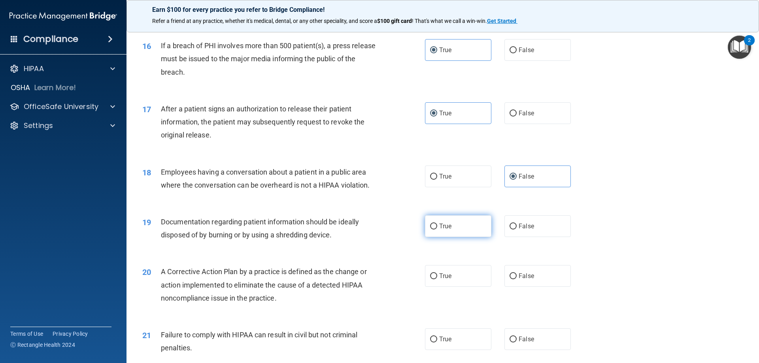
click at [457, 237] on label "True" at bounding box center [458, 226] width 66 height 22
click at [437, 230] on input "True" at bounding box center [433, 227] width 7 height 6
radio input "true"
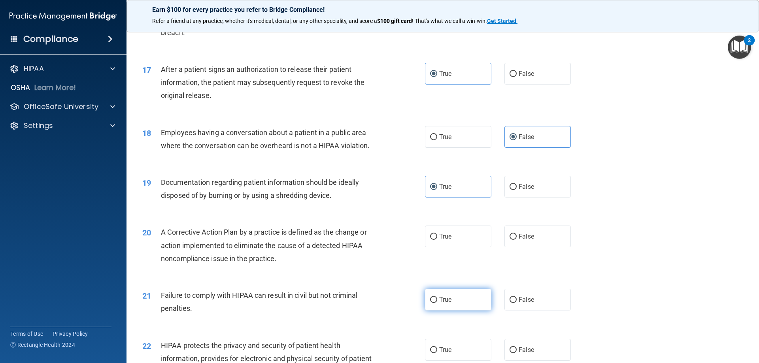
click at [441, 304] on span "True" at bounding box center [445, 300] width 12 height 8
click at [437, 303] on input "True" at bounding box center [433, 300] width 7 height 6
radio input "true"
click at [517, 311] on label "False" at bounding box center [537, 300] width 66 height 22
click at [517, 303] on input "False" at bounding box center [513, 300] width 7 height 6
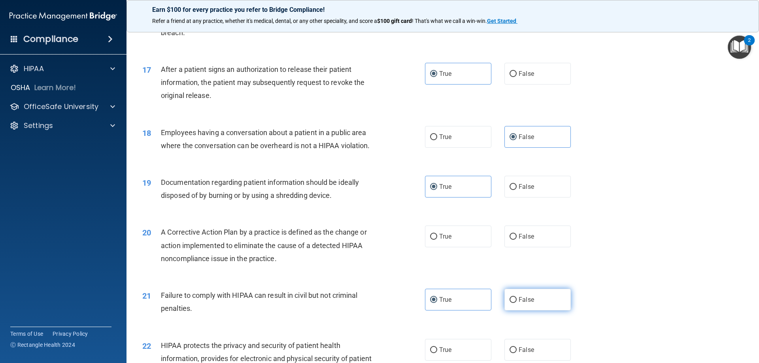
radio input "true"
click at [472, 311] on label "True" at bounding box center [458, 300] width 66 height 22
click at [437, 303] on input "True" at bounding box center [433, 300] width 7 height 6
radio input "true"
radio input "false"
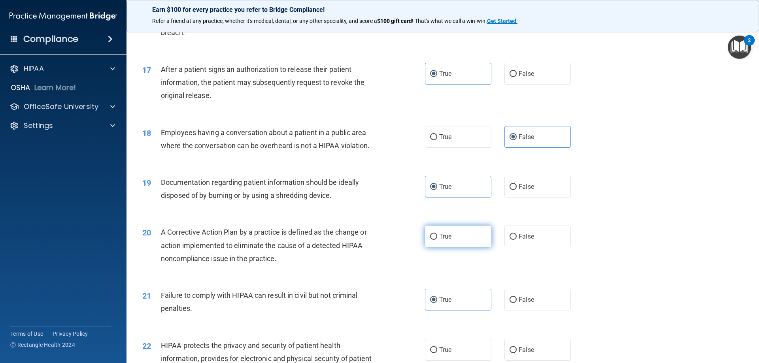
click at [447, 247] on label "True" at bounding box center [458, 237] width 66 height 22
click at [437, 240] on input "True" at bounding box center [433, 237] width 7 height 6
radio input "true"
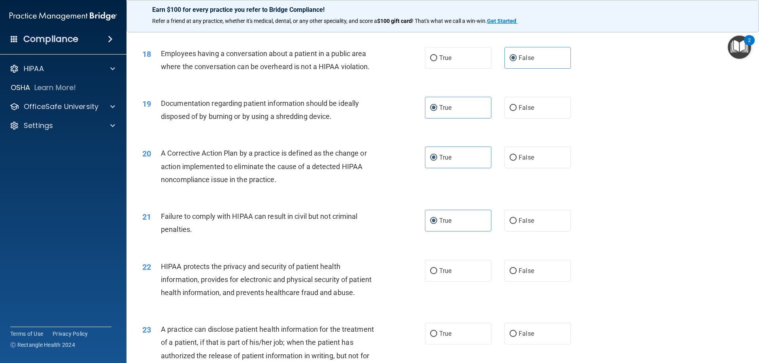
scroll to position [1028, 0]
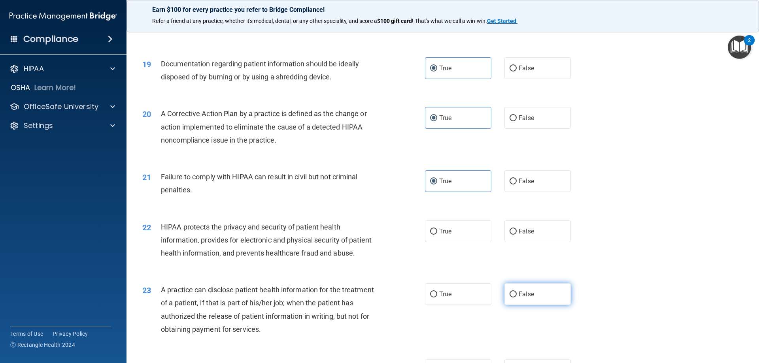
click at [531, 305] on label "False" at bounding box center [537, 294] width 66 height 22
click at [517, 298] on input "False" at bounding box center [513, 295] width 7 height 6
radio input "true"
click at [449, 240] on label "True" at bounding box center [458, 232] width 66 height 22
click at [437, 235] on input "True" at bounding box center [433, 232] width 7 height 6
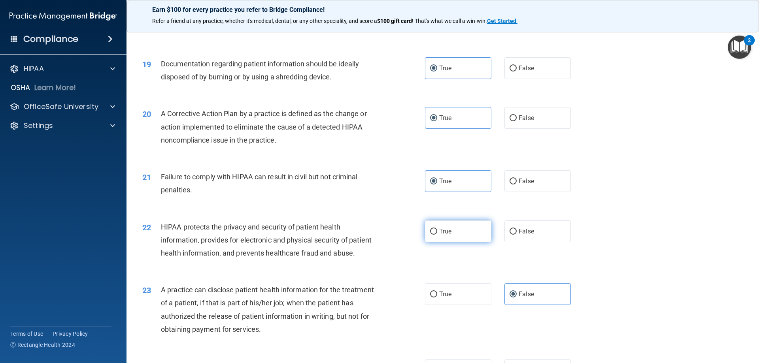
radio input "true"
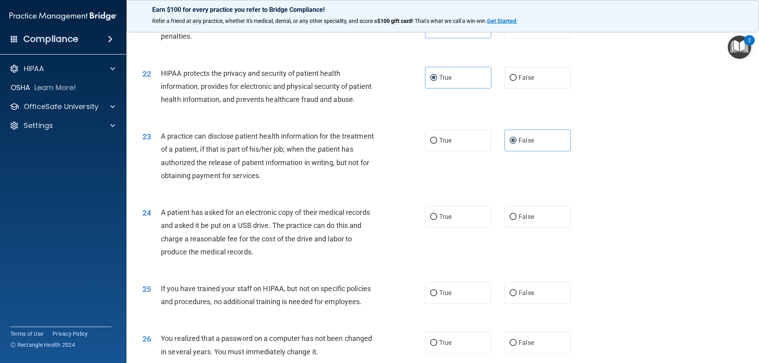
scroll to position [1186, 0]
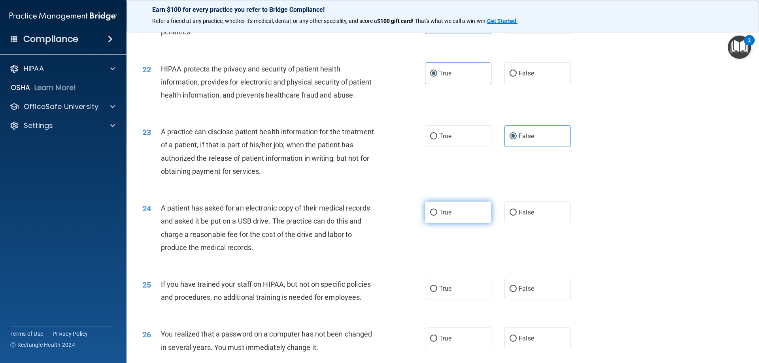
click at [425, 223] on label "True" at bounding box center [458, 213] width 66 height 22
click at [430, 216] on input "True" at bounding box center [433, 213] width 7 height 6
radio input "true"
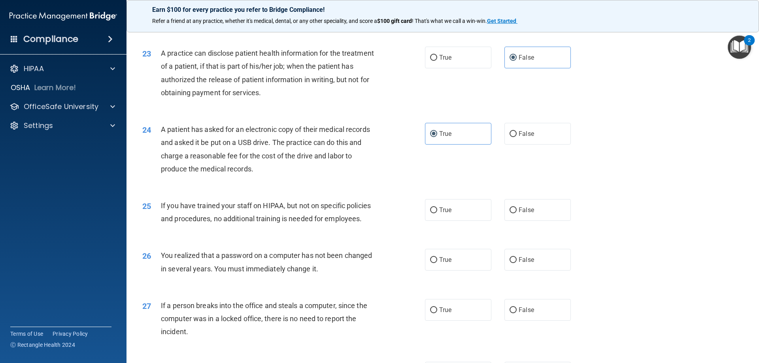
scroll to position [1265, 0]
click at [512, 213] on input "False" at bounding box center [513, 210] width 7 height 6
radio input "true"
click at [465, 270] on label "True" at bounding box center [458, 260] width 66 height 22
click at [437, 263] on input "True" at bounding box center [433, 260] width 7 height 6
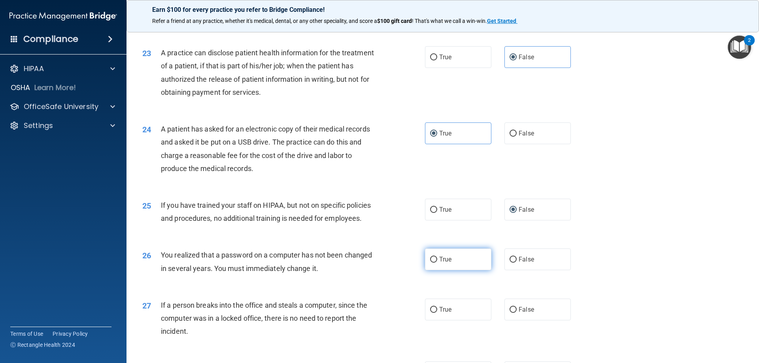
radio input "true"
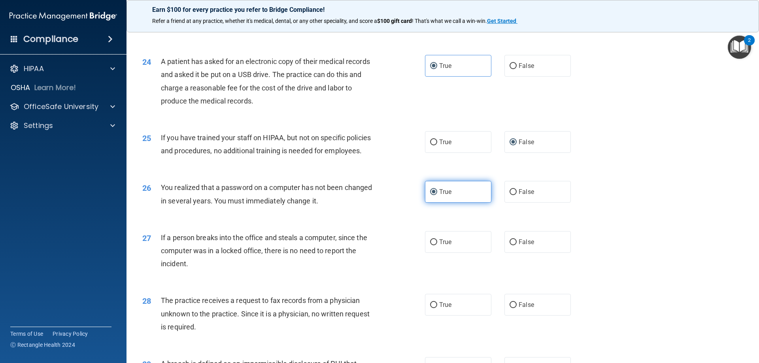
scroll to position [1344, 0]
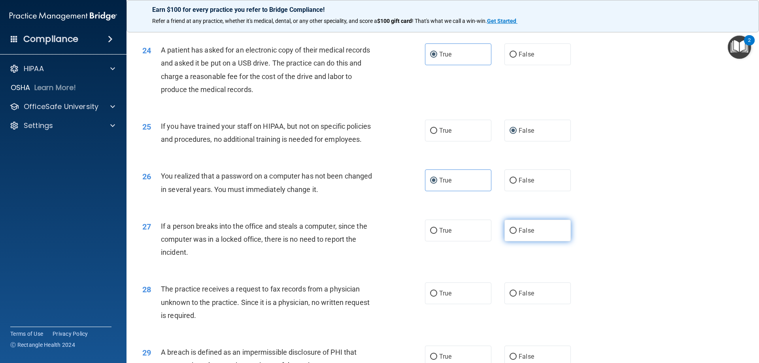
click at [514, 242] on label "False" at bounding box center [537, 231] width 66 height 22
click at [514, 234] on input "False" at bounding box center [513, 231] width 7 height 6
radio input "true"
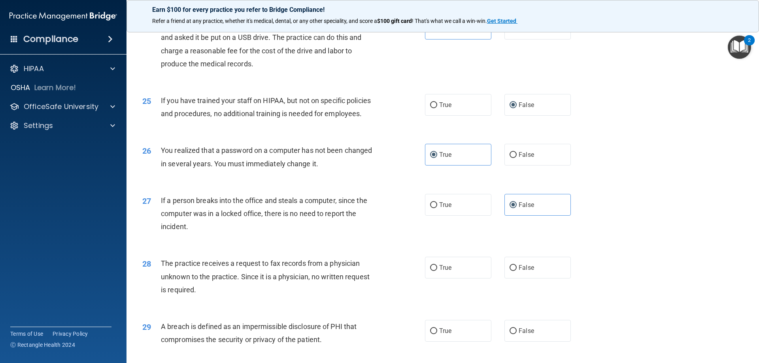
scroll to position [1384, 0]
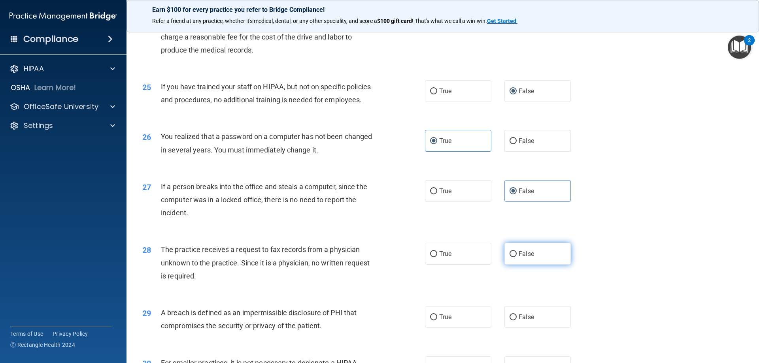
click at [513, 257] on input "False" at bounding box center [513, 254] width 7 height 6
radio input "true"
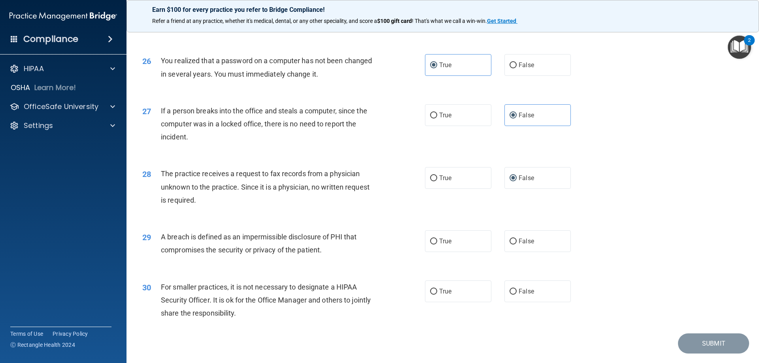
scroll to position [1463, 0]
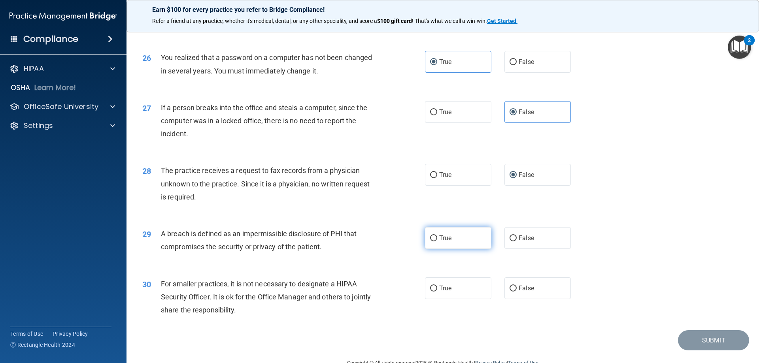
click at [453, 249] on label "True" at bounding box center [458, 238] width 66 height 22
click at [437, 242] on input "True" at bounding box center [433, 239] width 7 height 6
radio input "true"
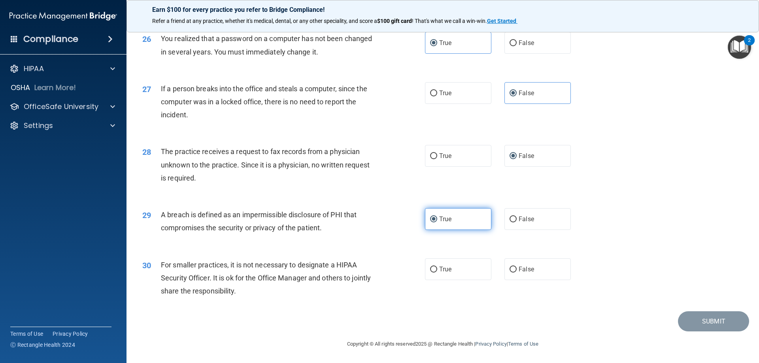
scroll to position [1508, 0]
click at [525, 270] on span "False" at bounding box center [526, 270] width 15 height 8
click at [517, 270] on input "False" at bounding box center [513, 270] width 7 height 6
radio input "true"
click at [688, 316] on button "Submit" at bounding box center [713, 322] width 71 height 20
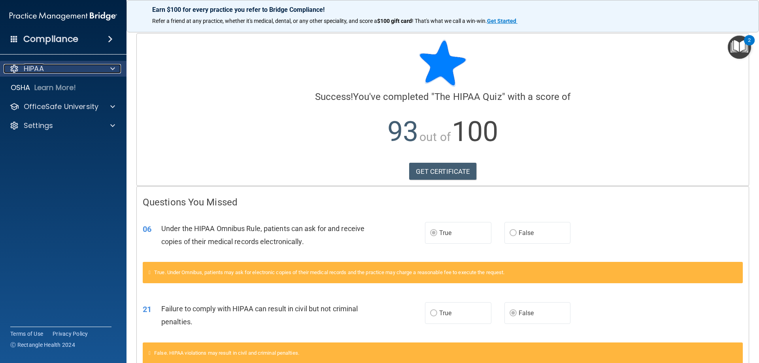
click at [110, 67] on div at bounding box center [112, 68] width 20 height 9
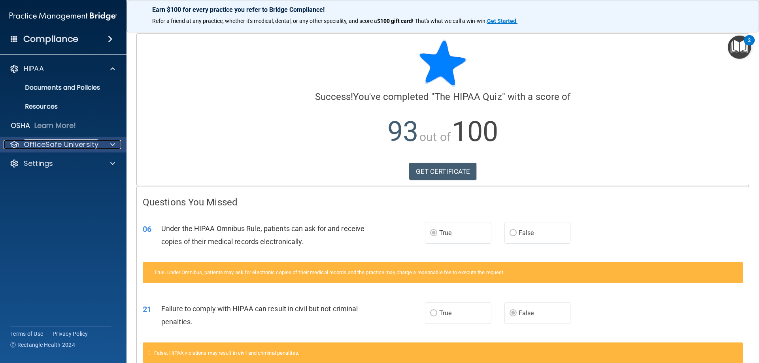
click at [110, 143] on div at bounding box center [112, 144] width 20 height 9
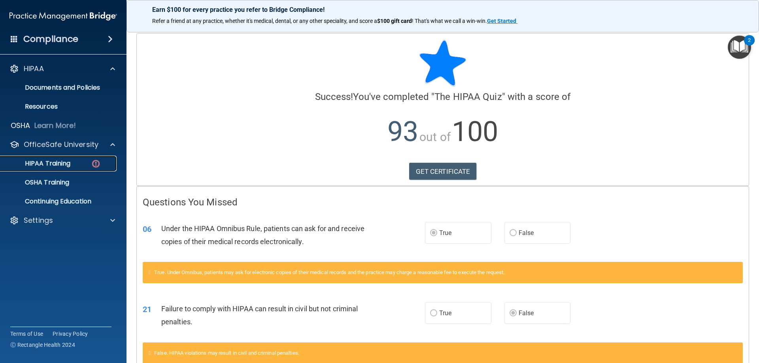
click at [59, 163] on p "HIPAA Training" at bounding box center [37, 164] width 65 height 8
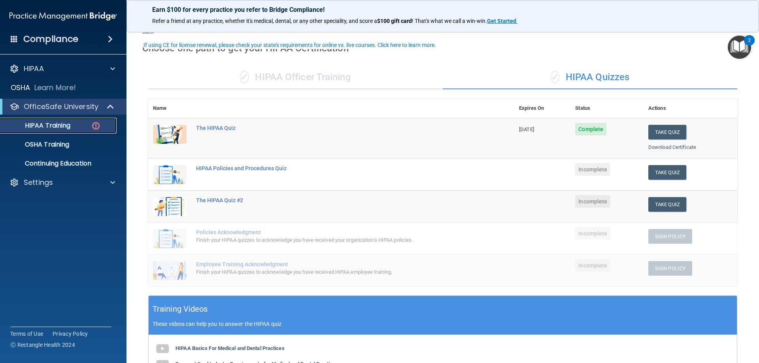
scroll to position [40, 0]
